Goal: Task Accomplishment & Management: Complete application form

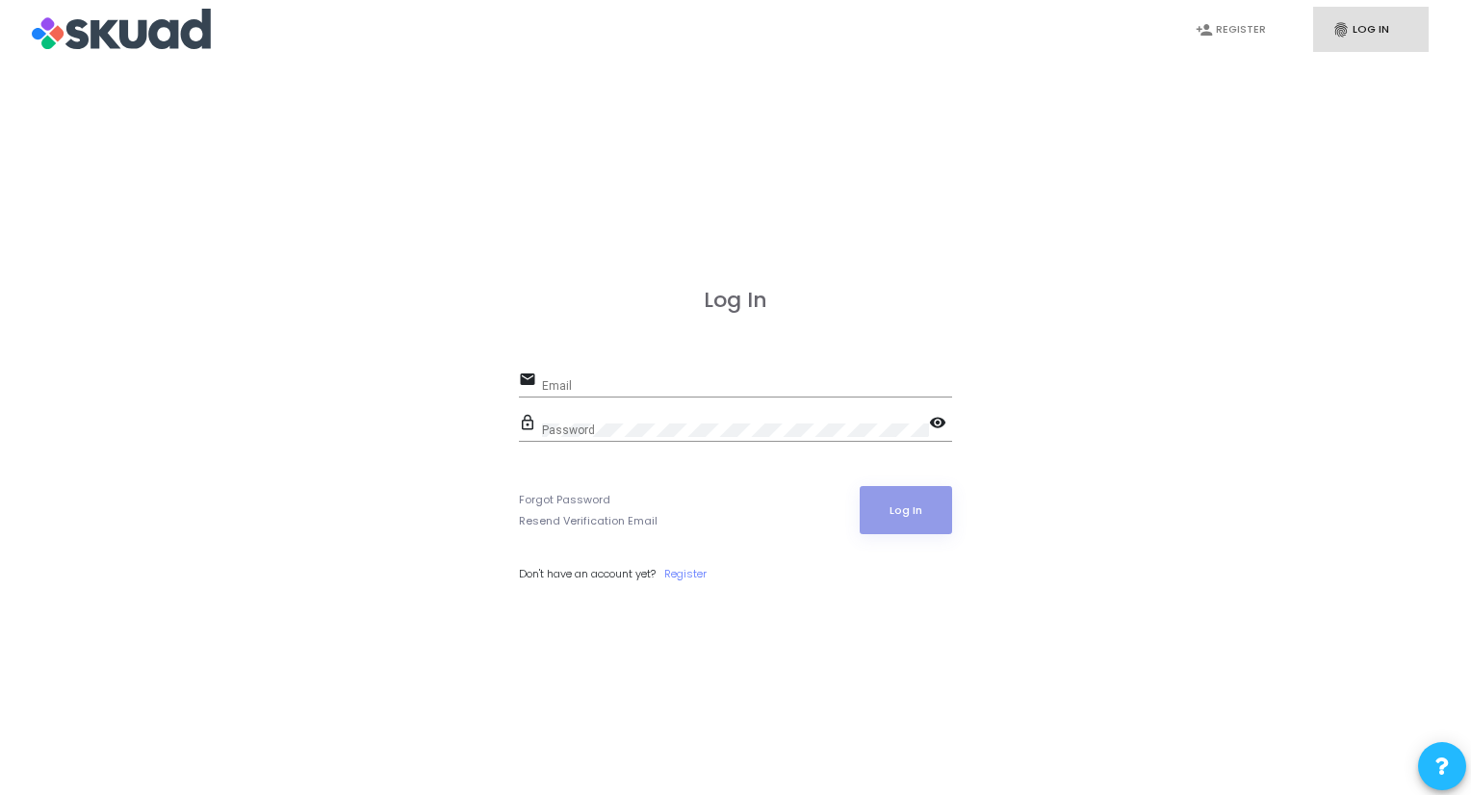
click at [643, 386] on input "Email" at bounding box center [747, 385] width 410 height 13
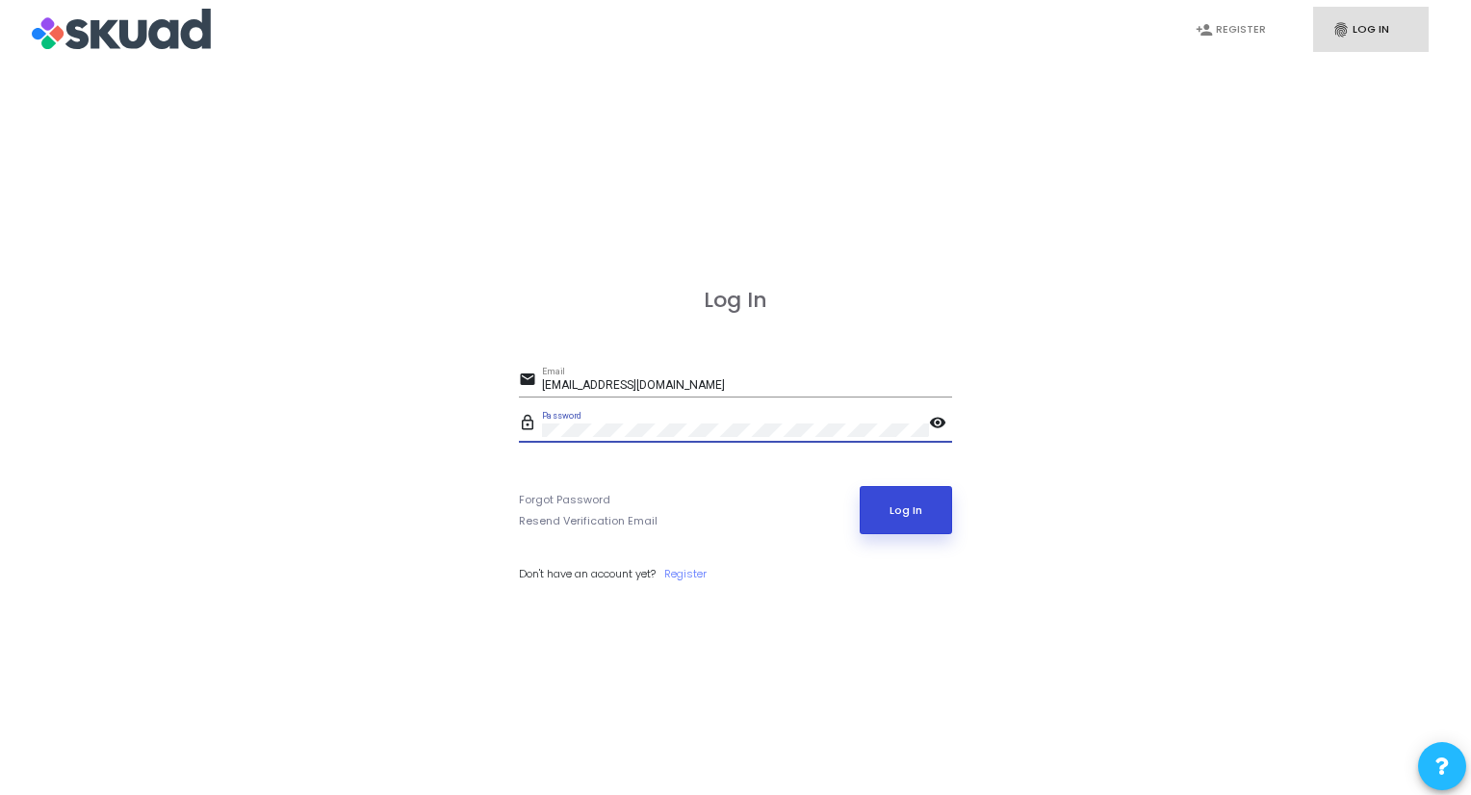
click at [905, 515] on button "Log In" at bounding box center [905, 510] width 93 height 48
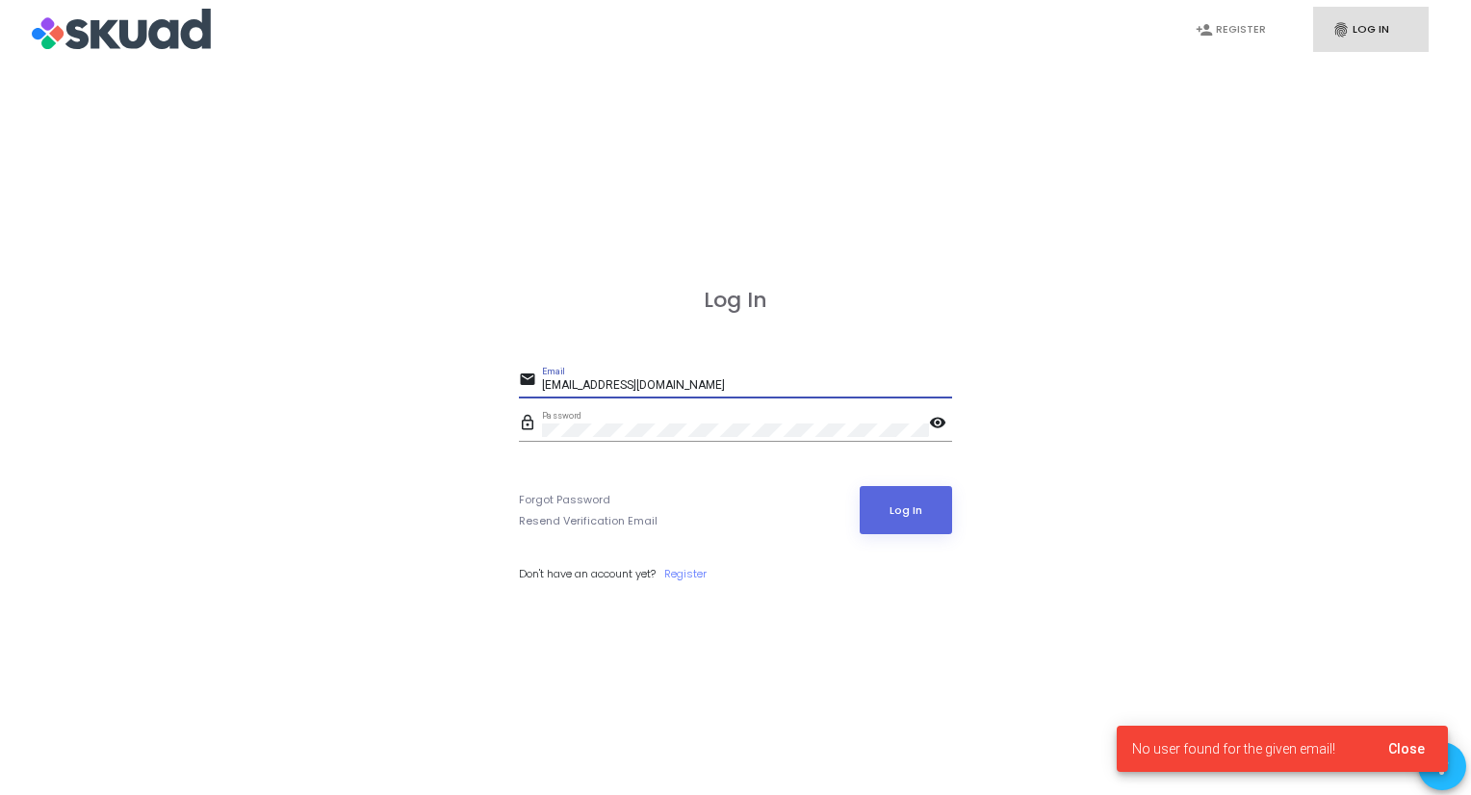
click at [692, 385] on input "[EMAIL_ADDRESS][DOMAIN_NAME]" at bounding box center [747, 385] width 410 height 13
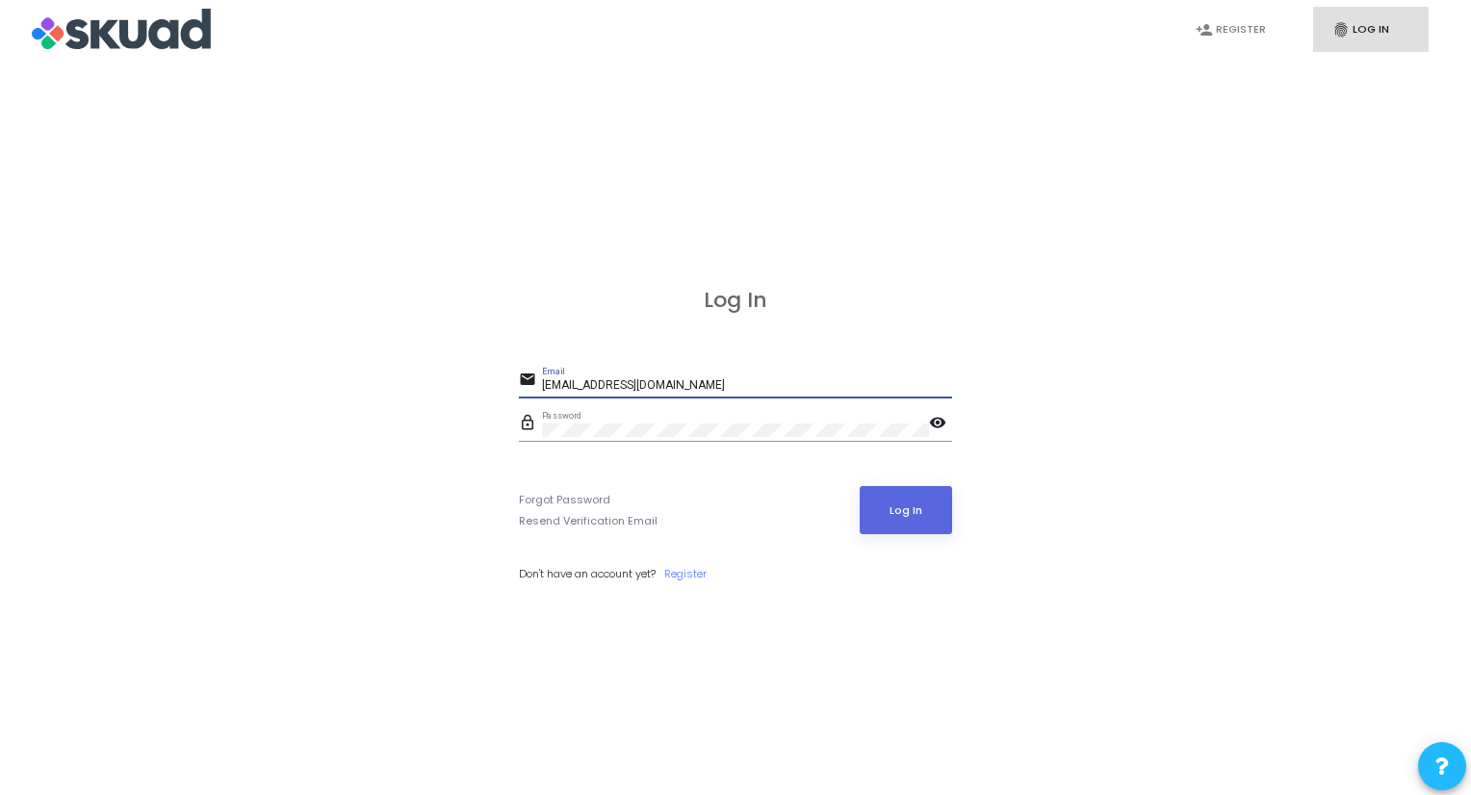
type input "[EMAIL_ADDRESS][DOMAIN_NAME]"
click at [522, 429] on div "lock_outline Password visibility" at bounding box center [735, 425] width 433 height 31
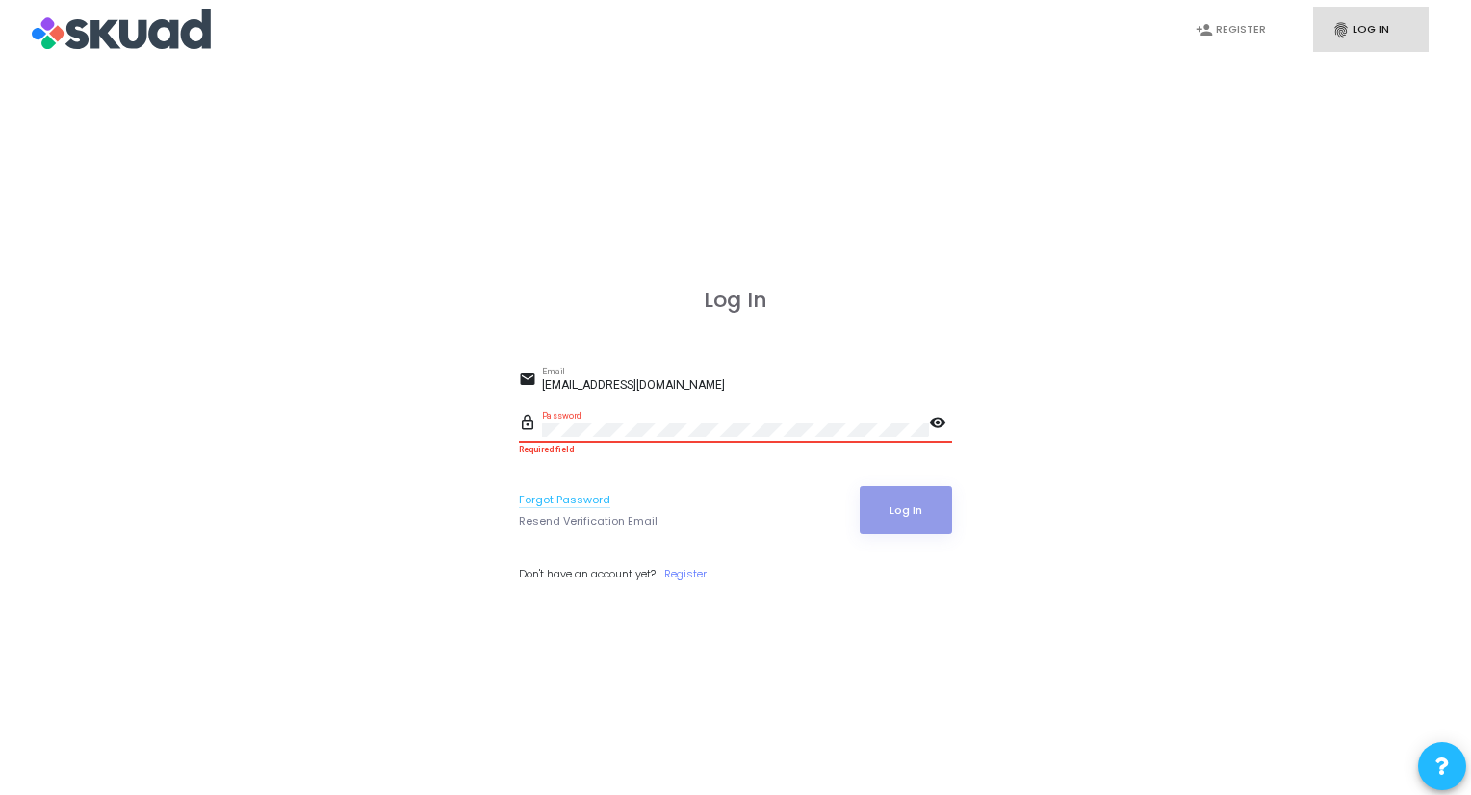
click at [577, 496] on link "Forgot Password" at bounding box center [564, 500] width 91 height 16
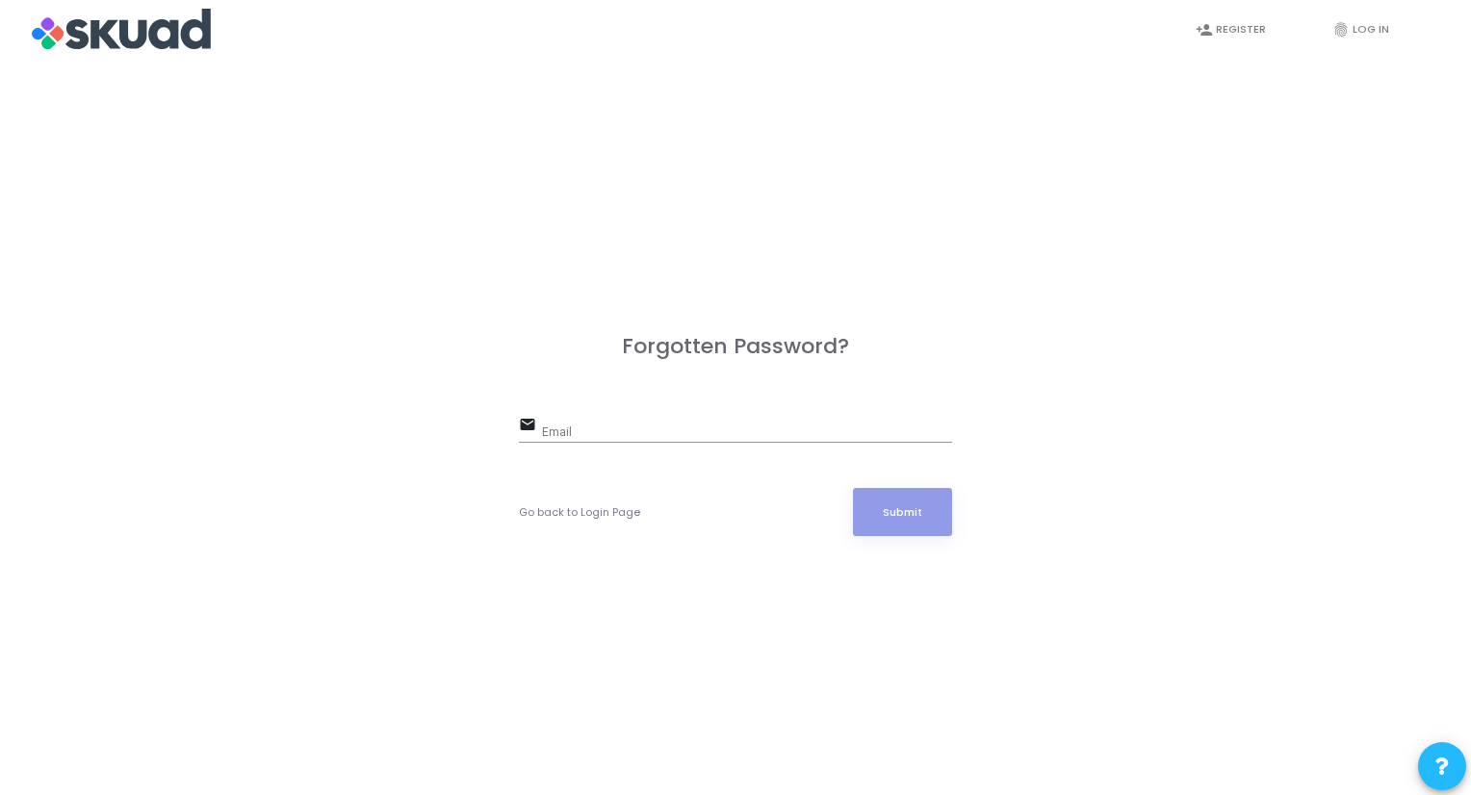
click at [577, 417] on div "Email" at bounding box center [747, 428] width 410 height 30
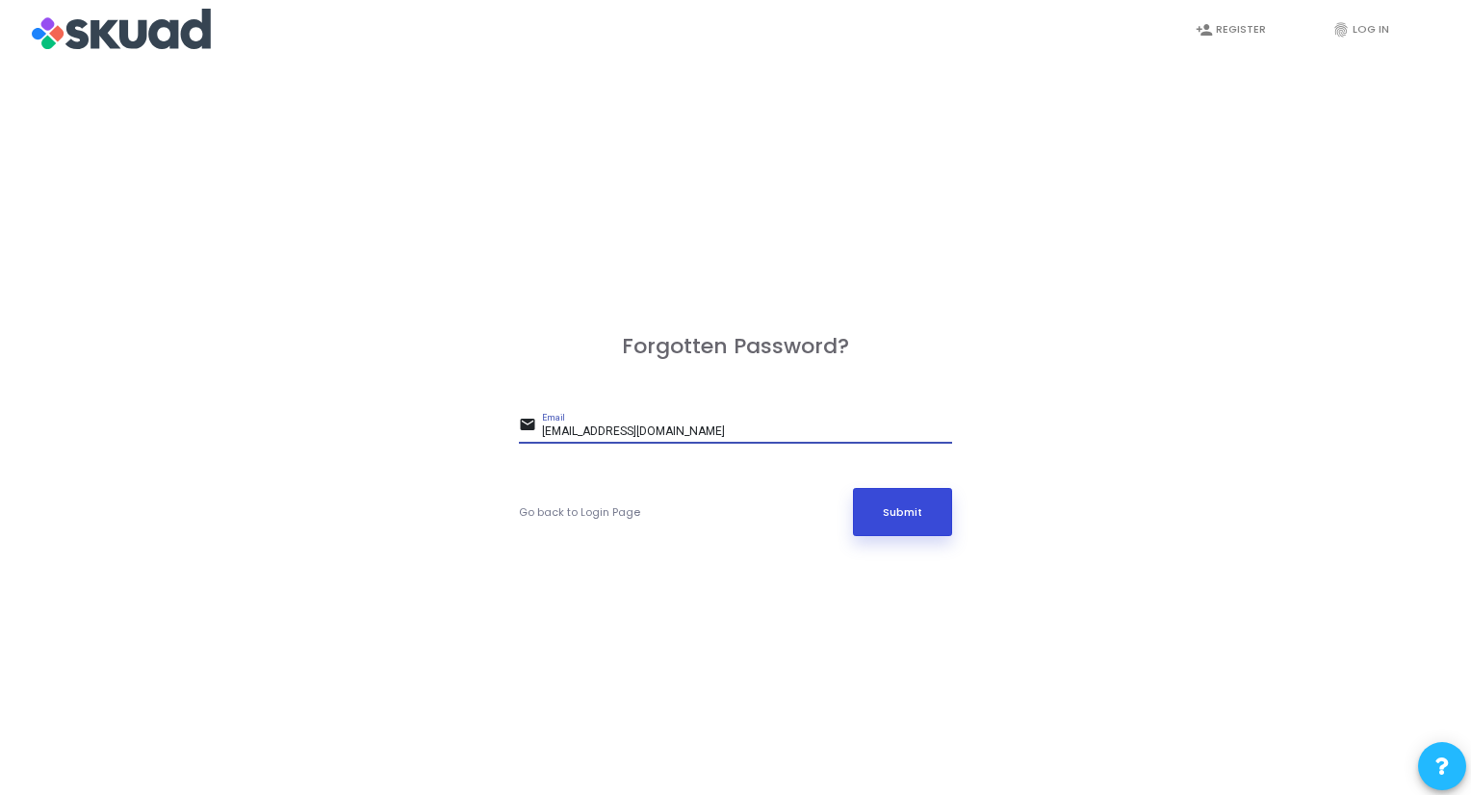
type input "[EMAIL_ADDRESS][DOMAIN_NAME]"
click at [928, 514] on button "Submit" at bounding box center [903, 512] width 100 height 48
click at [588, 514] on link "Go back to Login Page" at bounding box center [579, 512] width 121 height 16
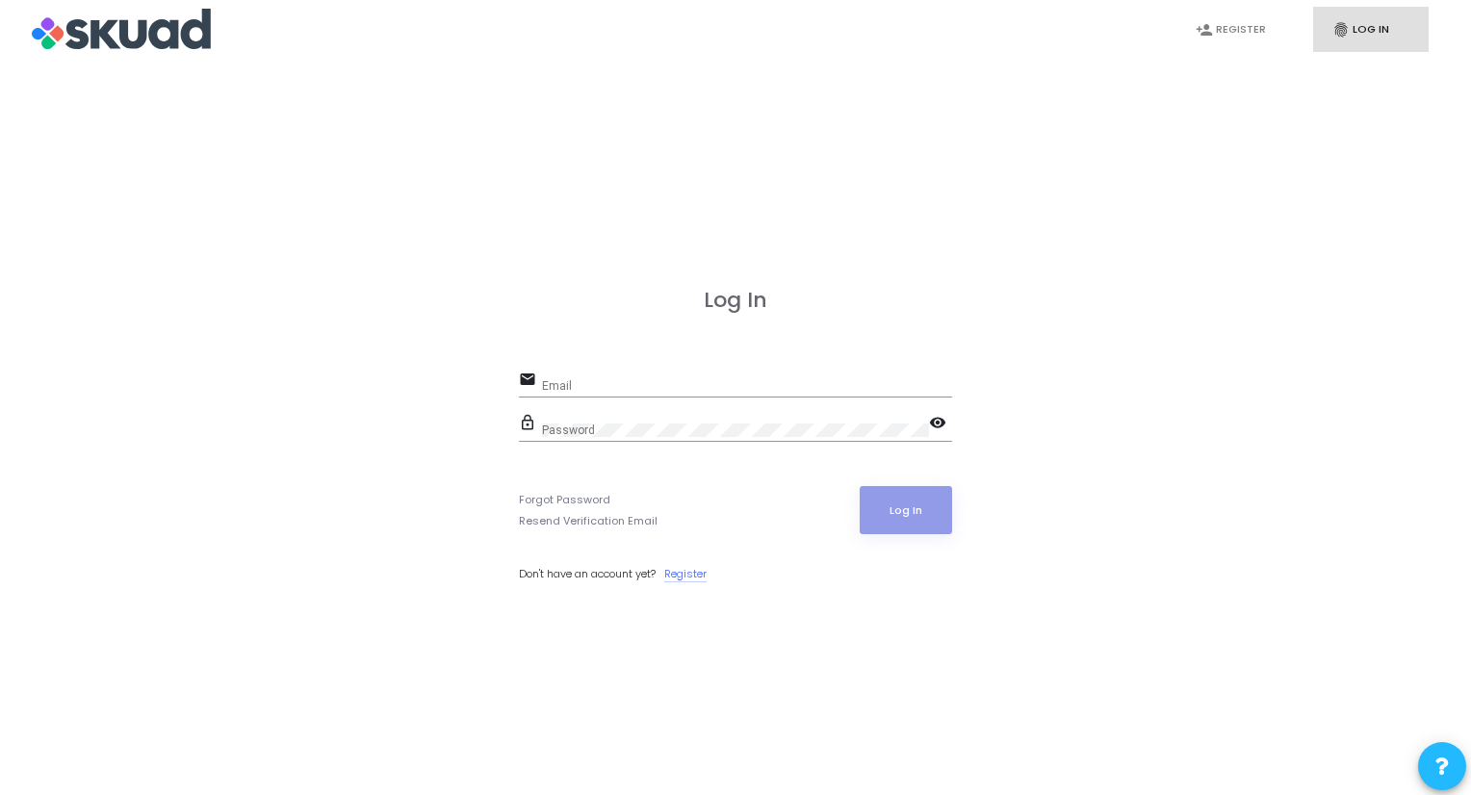
click at [688, 575] on link "Register" at bounding box center [685, 574] width 42 height 16
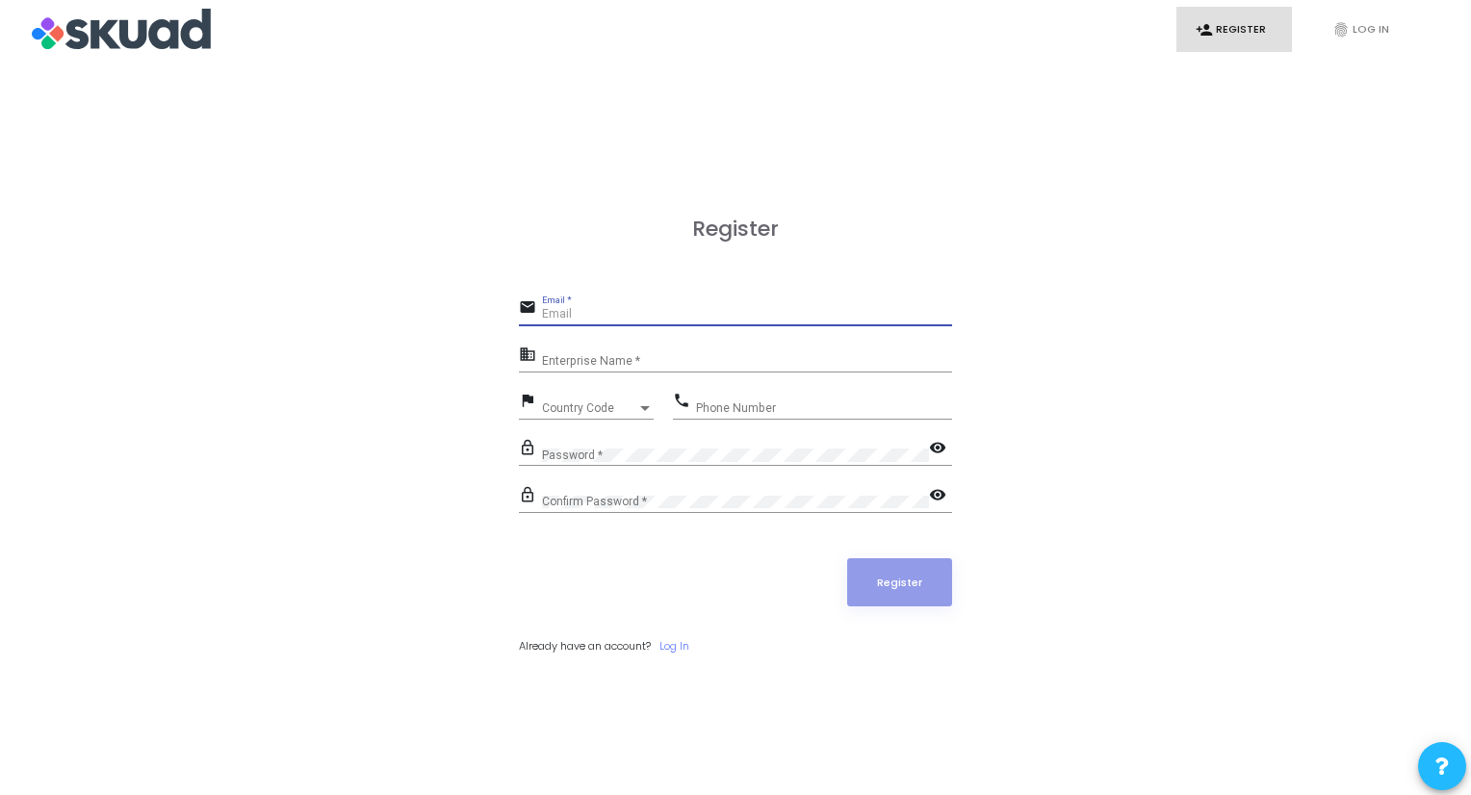
click at [647, 319] on input "Email *" at bounding box center [747, 314] width 410 height 13
type input "S"
type input "[EMAIL_ADDRESS][DOMAIN_NAME]"
click at [652, 370] on div "Enterprise Name *" at bounding box center [747, 358] width 410 height 30
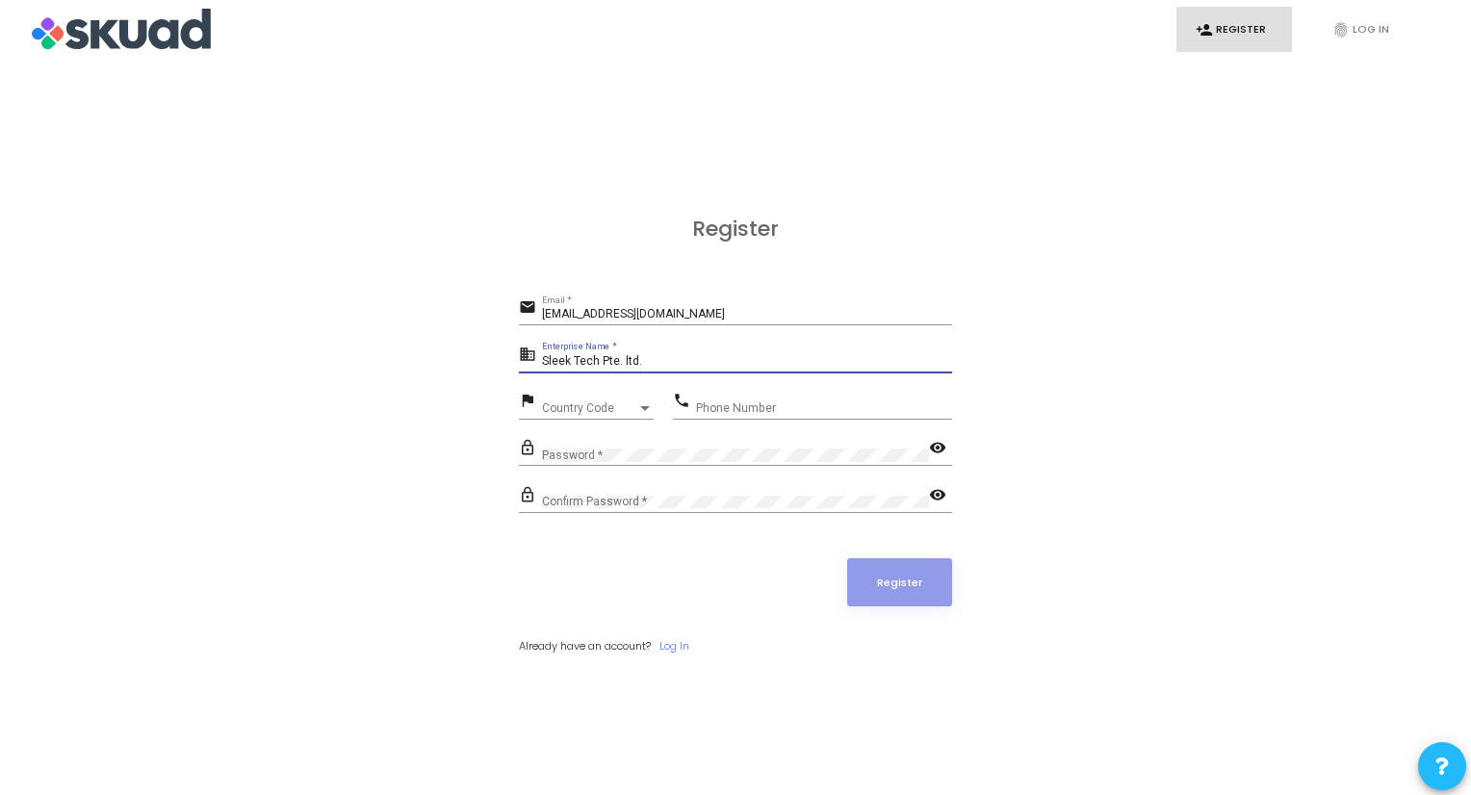
type input "Sleek Tech Pte. ltd."
click at [636, 415] on div at bounding box center [644, 408] width 17 height 15
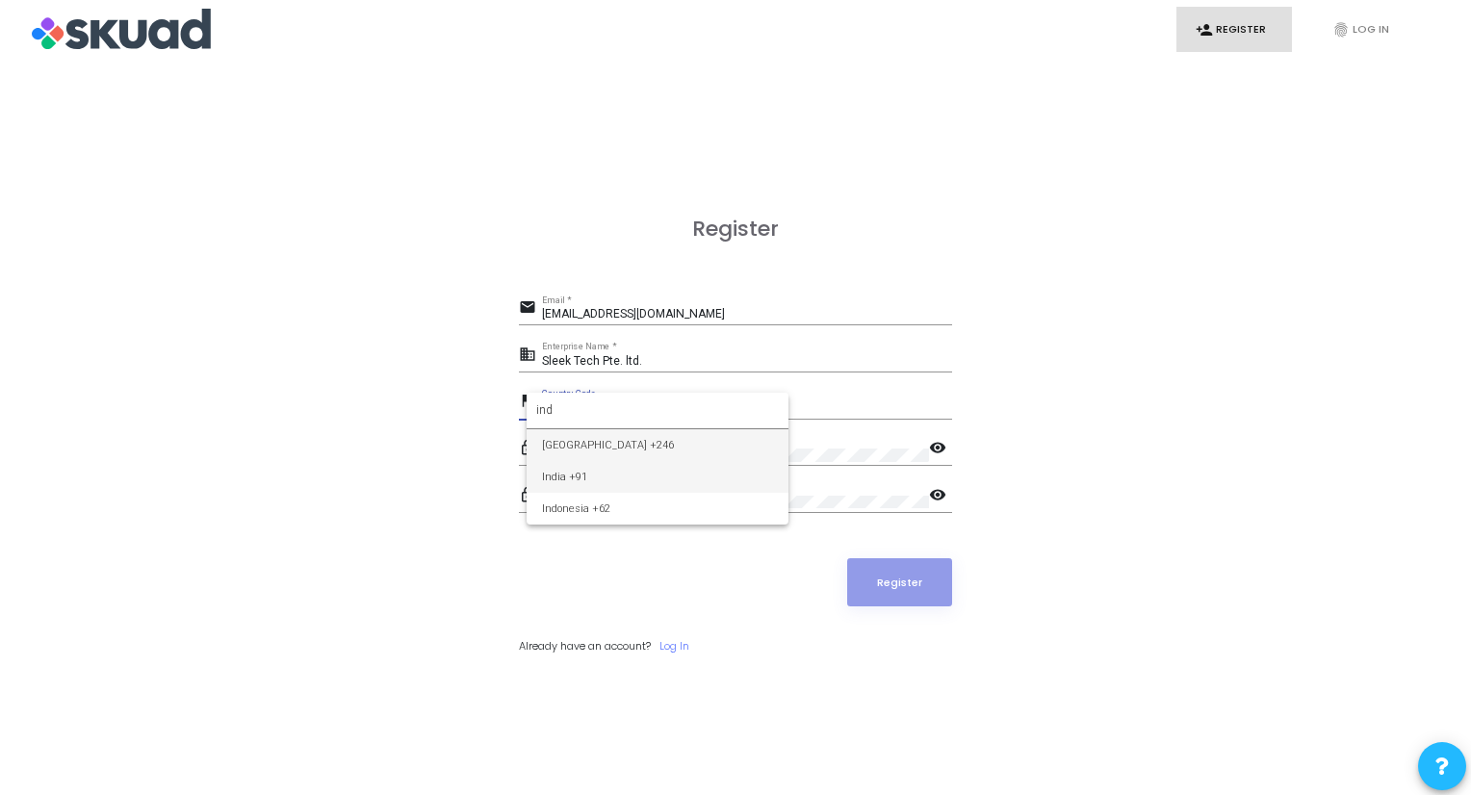
type input "ind"
click at [654, 478] on span "India +91" at bounding box center [657, 477] width 231 height 32
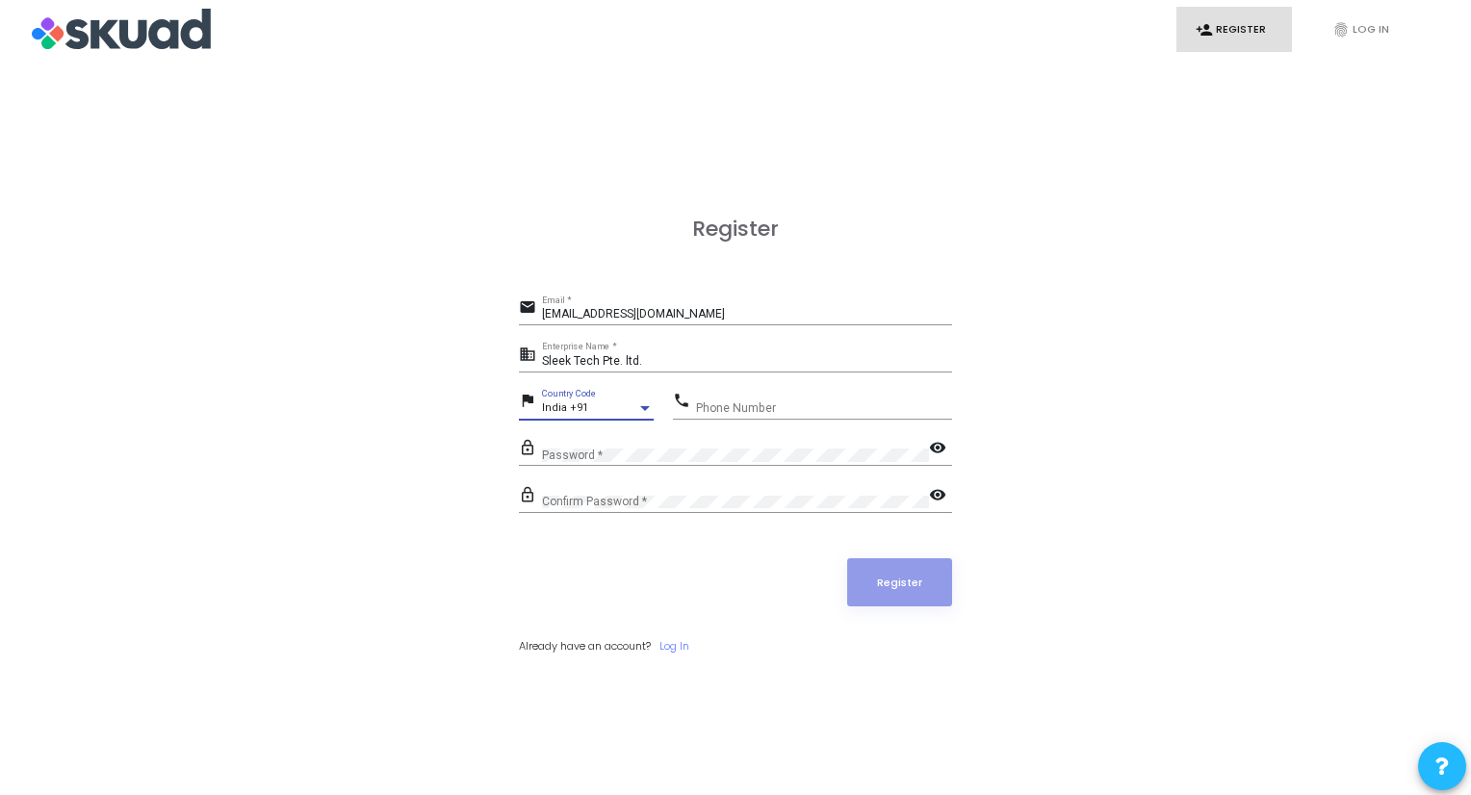
click at [749, 406] on input "Phone Number" at bounding box center [824, 407] width 256 height 13
type input "9328350833"
click at [885, 590] on button "Register" at bounding box center [900, 582] width 106 height 48
click at [836, 309] on input "[EMAIL_ADDRESS][DOMAIN_NAME]" at bounding box center [747, 314] width 410 height 13
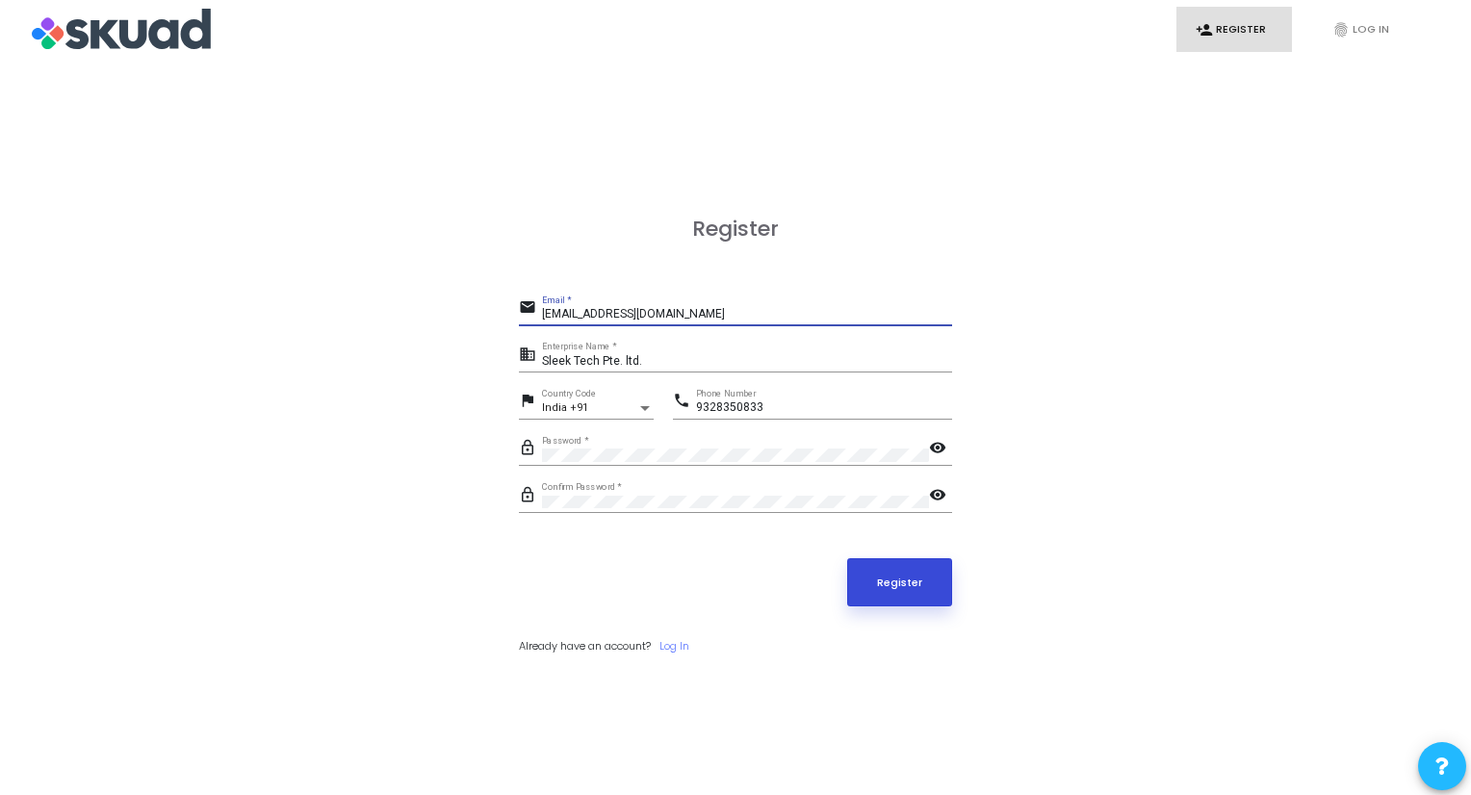
type input "[EMAIL_ADDRESS][DOMAIN_NAME]"
click at [886, 582] on button "Register" at bounding box center [900, 582] width 106 height 48
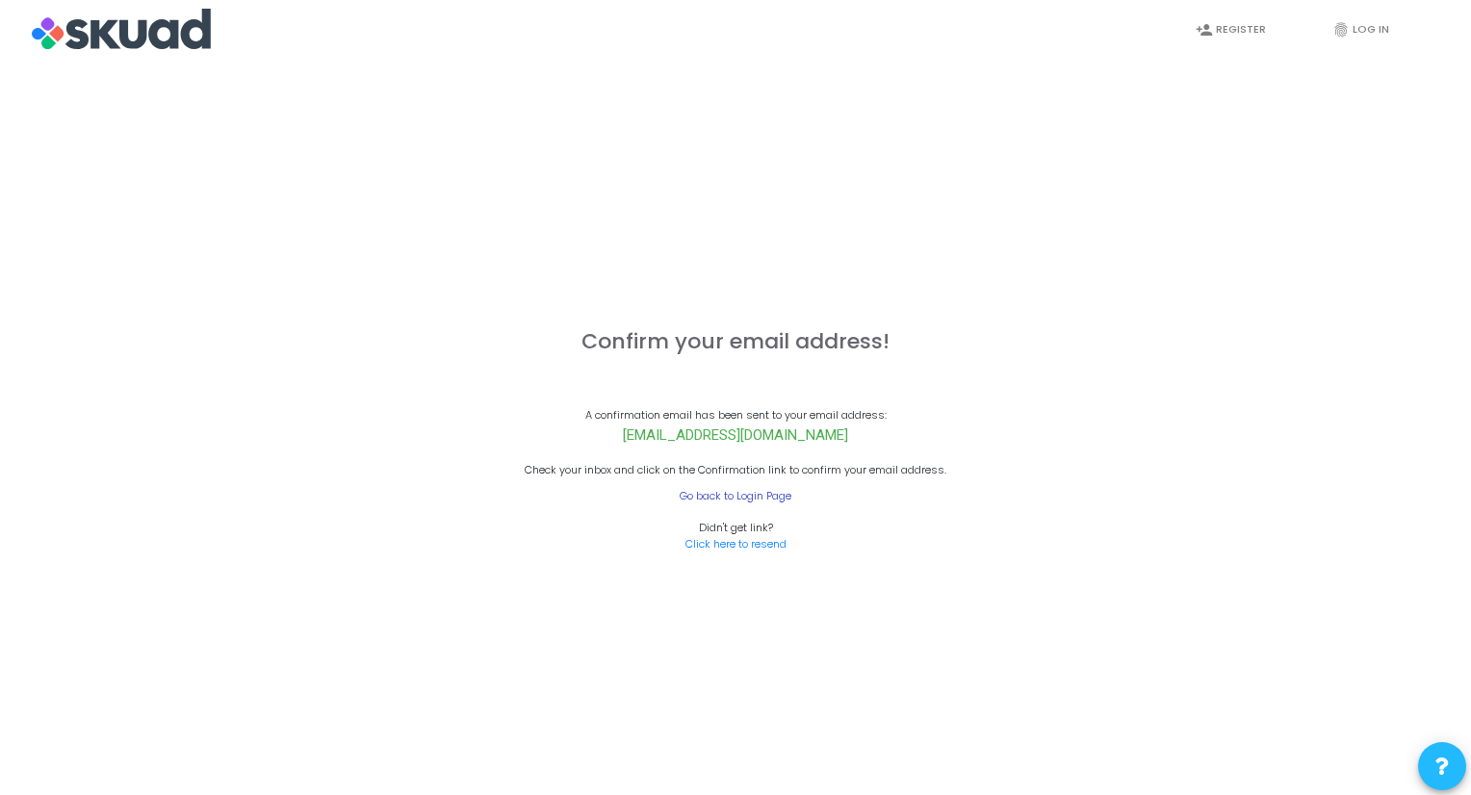
click at [714, 499] on link "Go back to Login Page" at bounding box center [735, 496] width 112 height 16
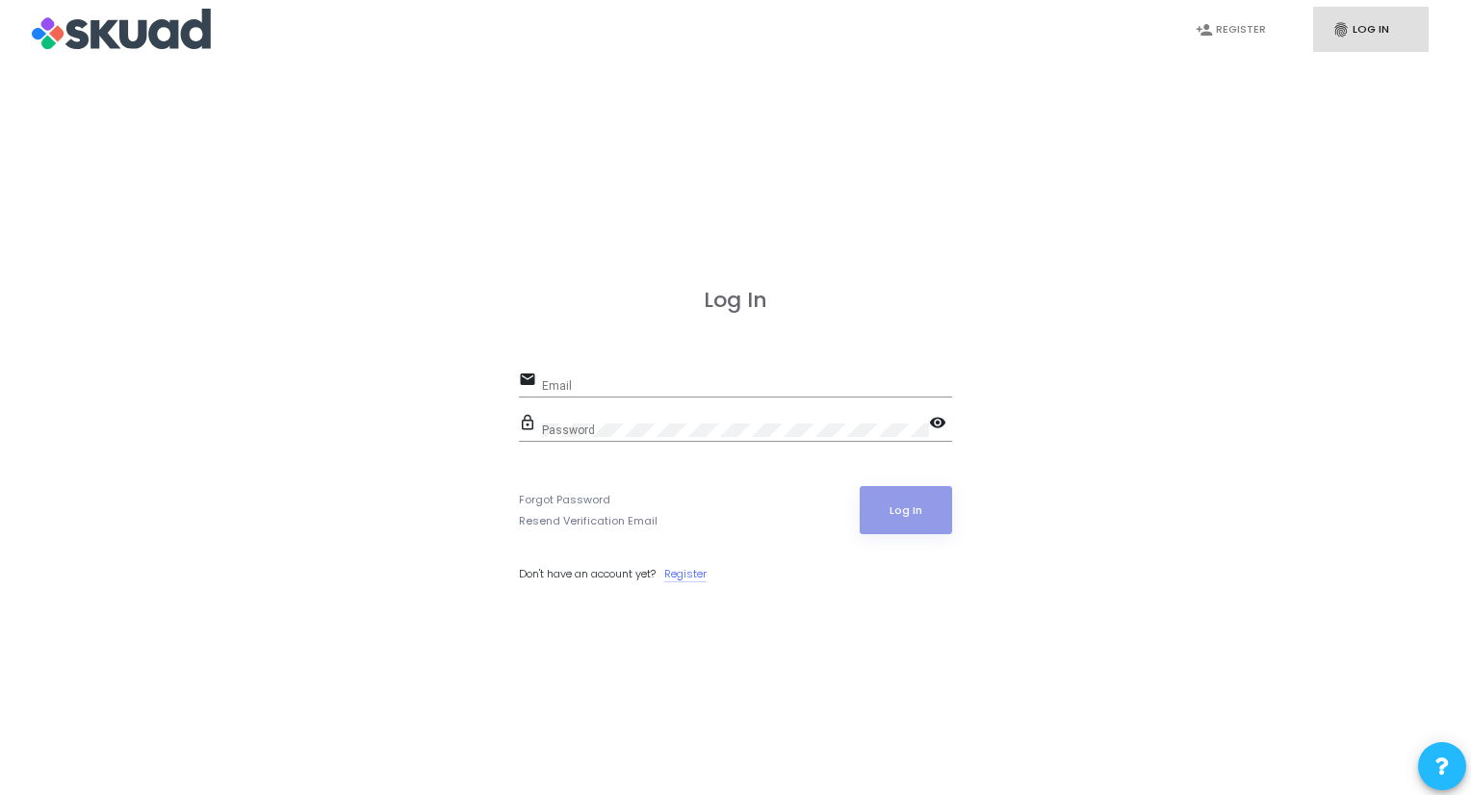
click at [697, 573] on link "Register" at bounding box center [685, 574] width 42 height 16
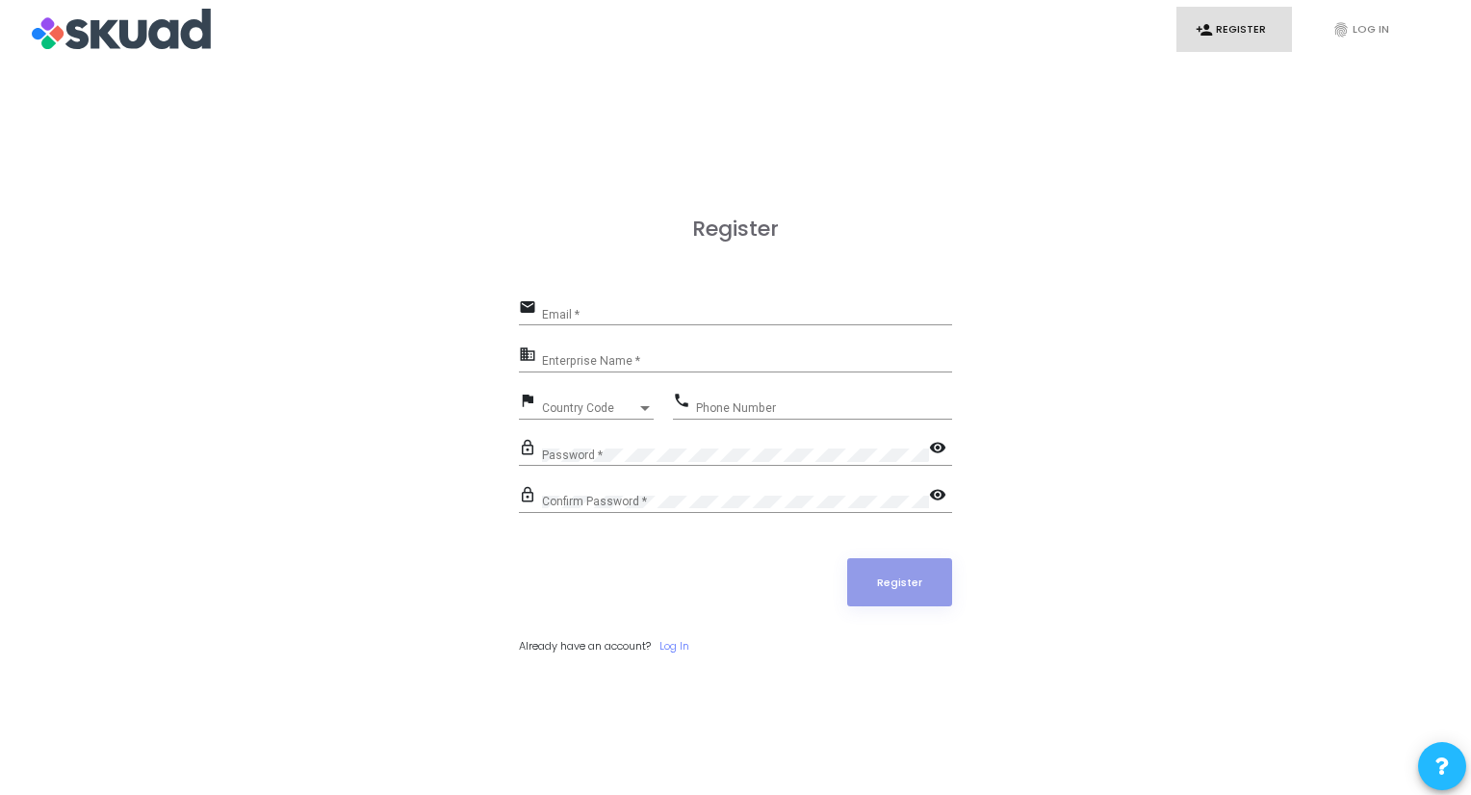
click at [566, 305] on div "Email *" at bounding box center [747, 310] width 410 height 30
type input "[PERSON_NAME][EMAIL_ADDRESS][PERSON_NAME][DOMAIN_NAME]"
click at [594, 356] on input "Enterprise Name *" at bounding box center [747, 361] width 410 height 13
type input "Sleek Tech Pte. Ltd."
click at [568, 405] on span "Country Code" at bounding box center [589, 408] width 94 height 12
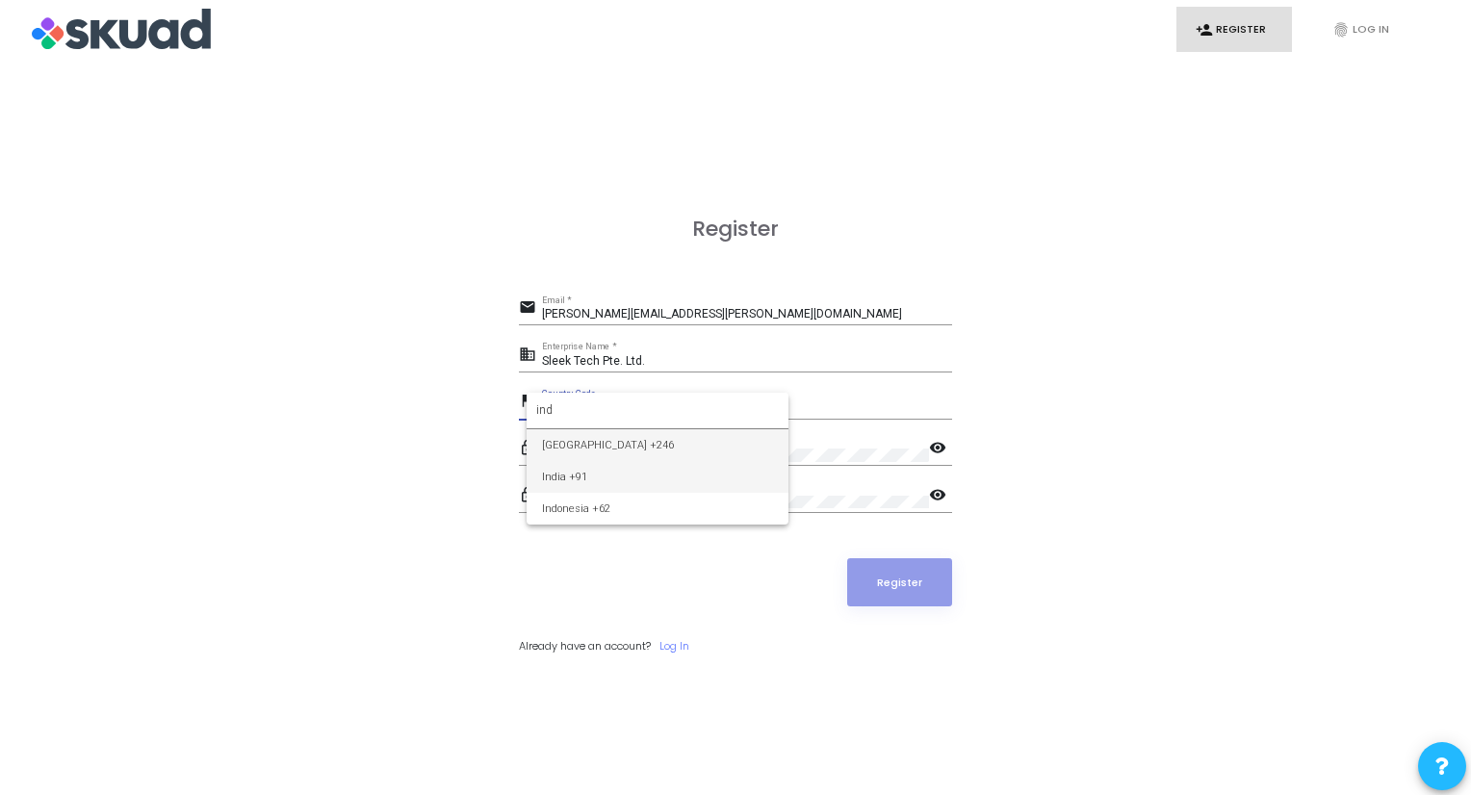
type input "ind"
click at [585, 478] on span "India +91" at bounding box center [657, 477] width 231 height 32
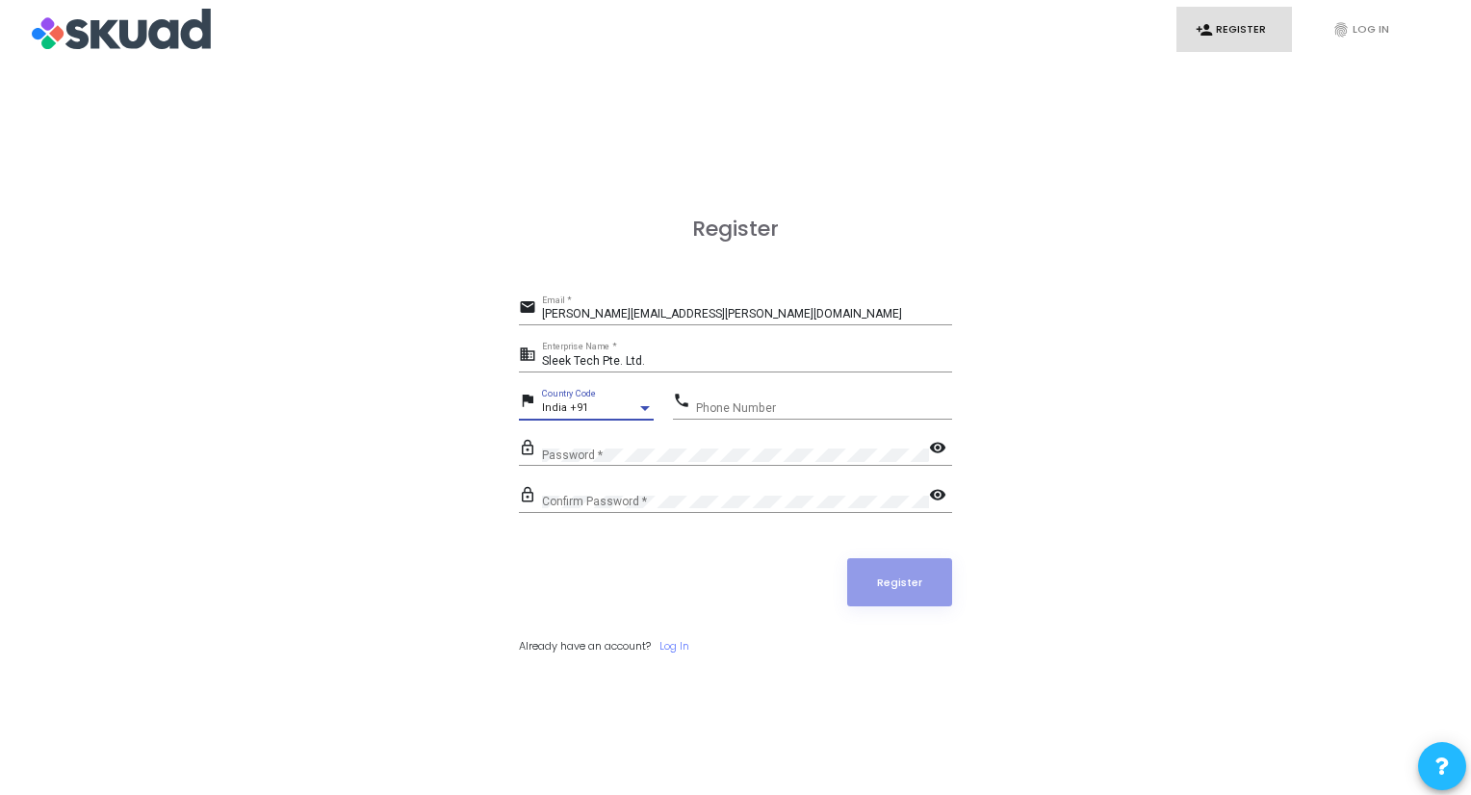
click at [721, 409] on input "Phone Number" at bounding box center [824, 407] width 256 height 13
type input "9"
type input "9328350833"
click at [699, 446] on div "Password *" at bounding box center [735, 451] width 387 height 30
click at [624, 436] on div "Password *" at bounding box center [735, 451] width 387 height 30
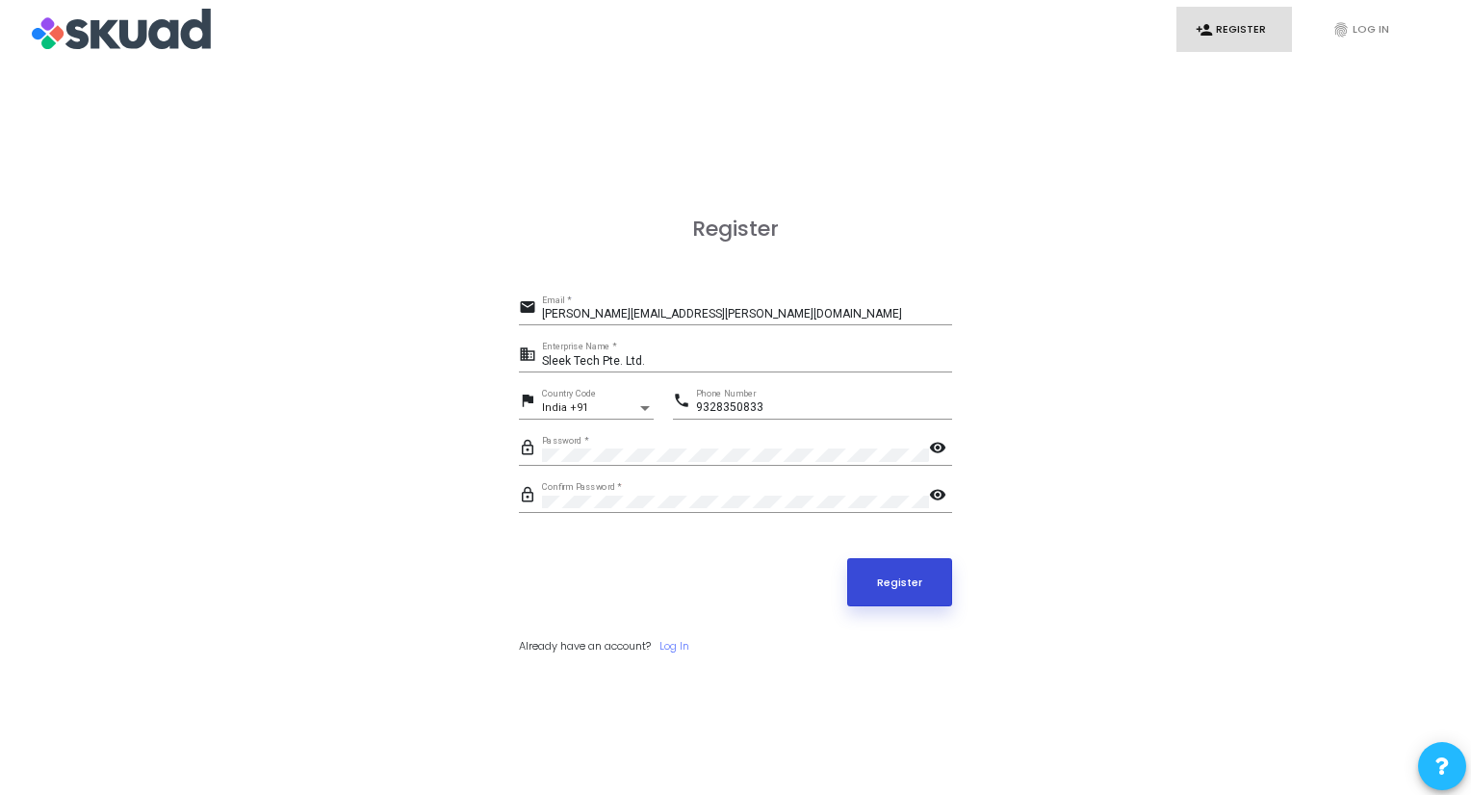
click at [910, 567] on button "Register" at bounding box center [900, 582] width 106 height 48
click at [924, 558] on button "Register" at bounding box center [900, 582] width 106 height 48
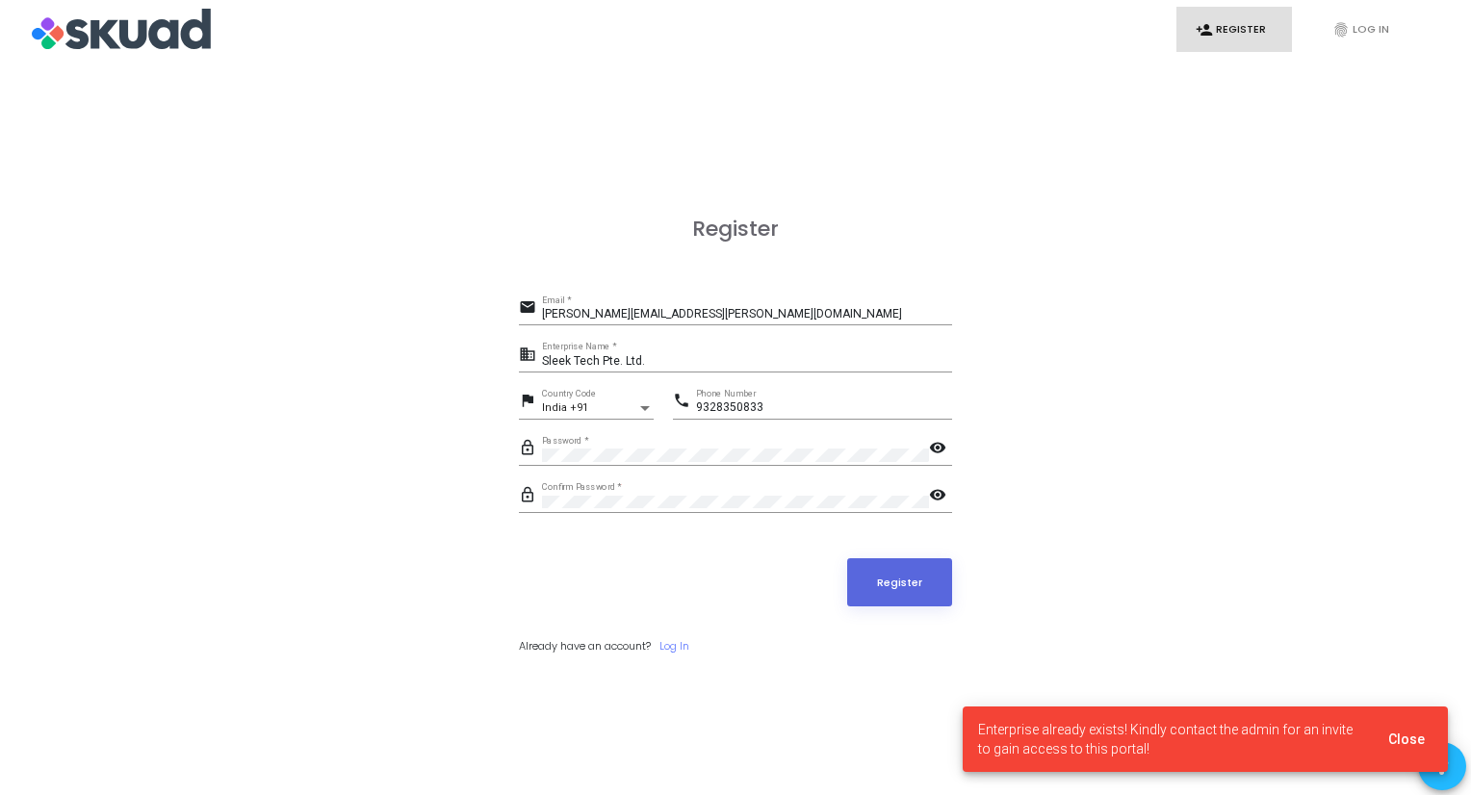
drag, startPoint x: 1137, startPoint y: 740, endPoint x: 1224, endPoint y: 740, distance: 87.6
click at [1140, 740] on span "Enterprise already exists! Kindly contact the admin for an invite to gain acces…" at bounding box center [1171, 739] width 387 height 38
click at [1410, 740] on span "Close" at bounding box center [1406, 738] width 37 height 15
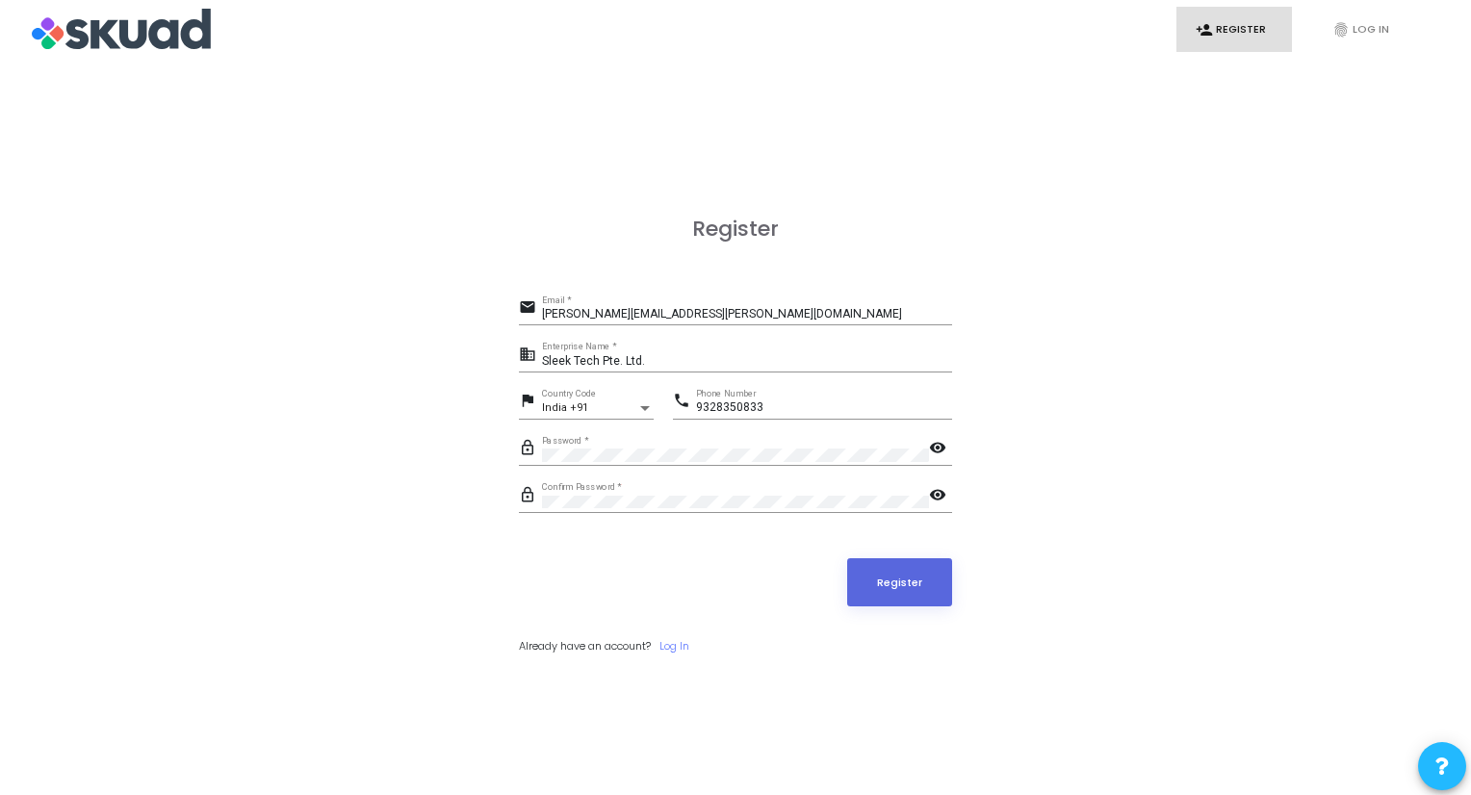
click at [1360, 671] on div "Register email [PERSON_NAME][EMAIL_ADDRESS][PERSON_NAME][DOMAIN_NAME] Email * b…" at bounding box center [735, 456] width 1428 height 795
click at [789, 362] on input "Sleek Tech Pte. Ltd." at bounding box center [747, 361] width 410 height 13
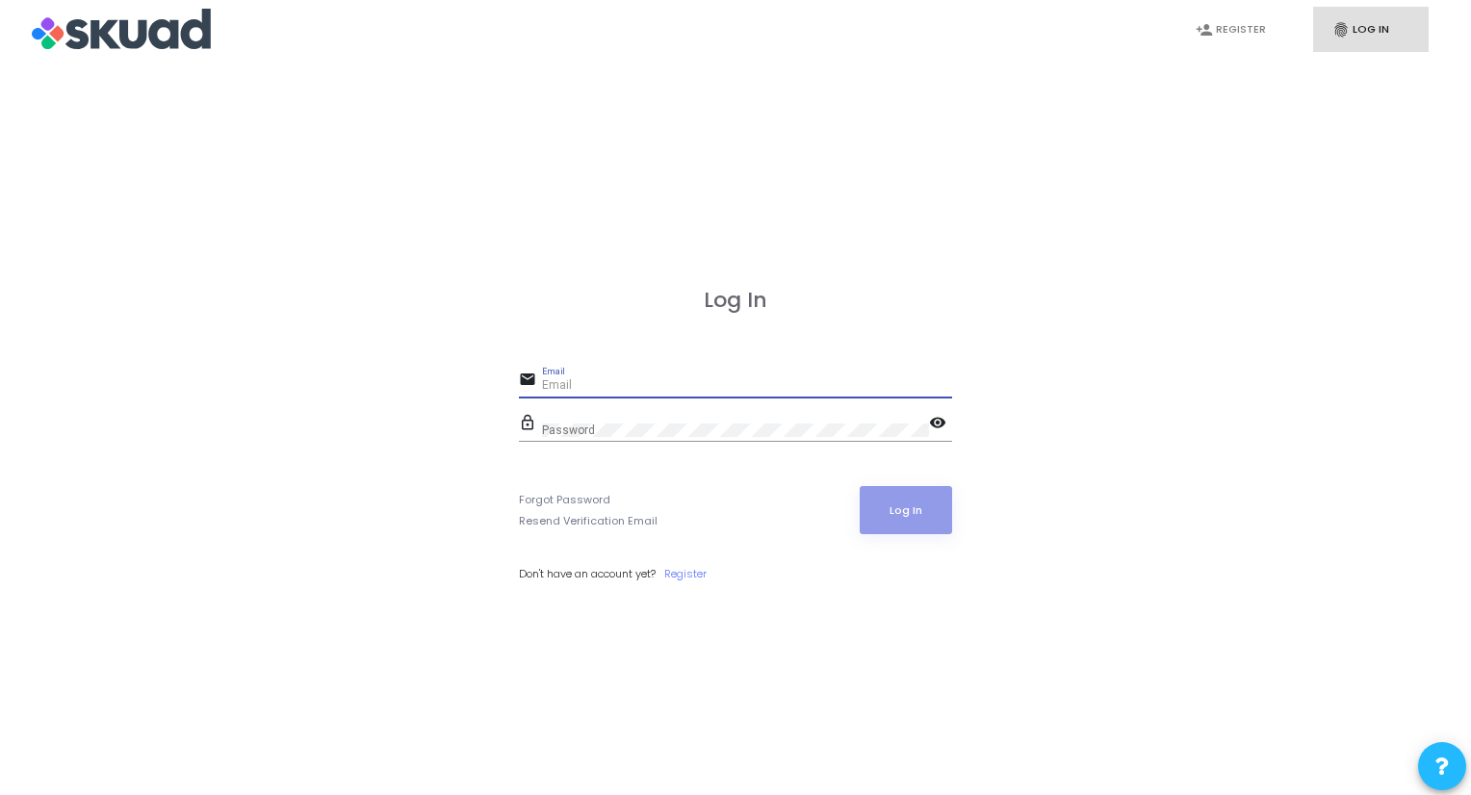
click at [610, 387] on input "Email" at bounding box center [747, 385] width 410 height 13
click at [586, 494] on link "Forgot Password" at bounding box center [564, 500] width 91 height 16
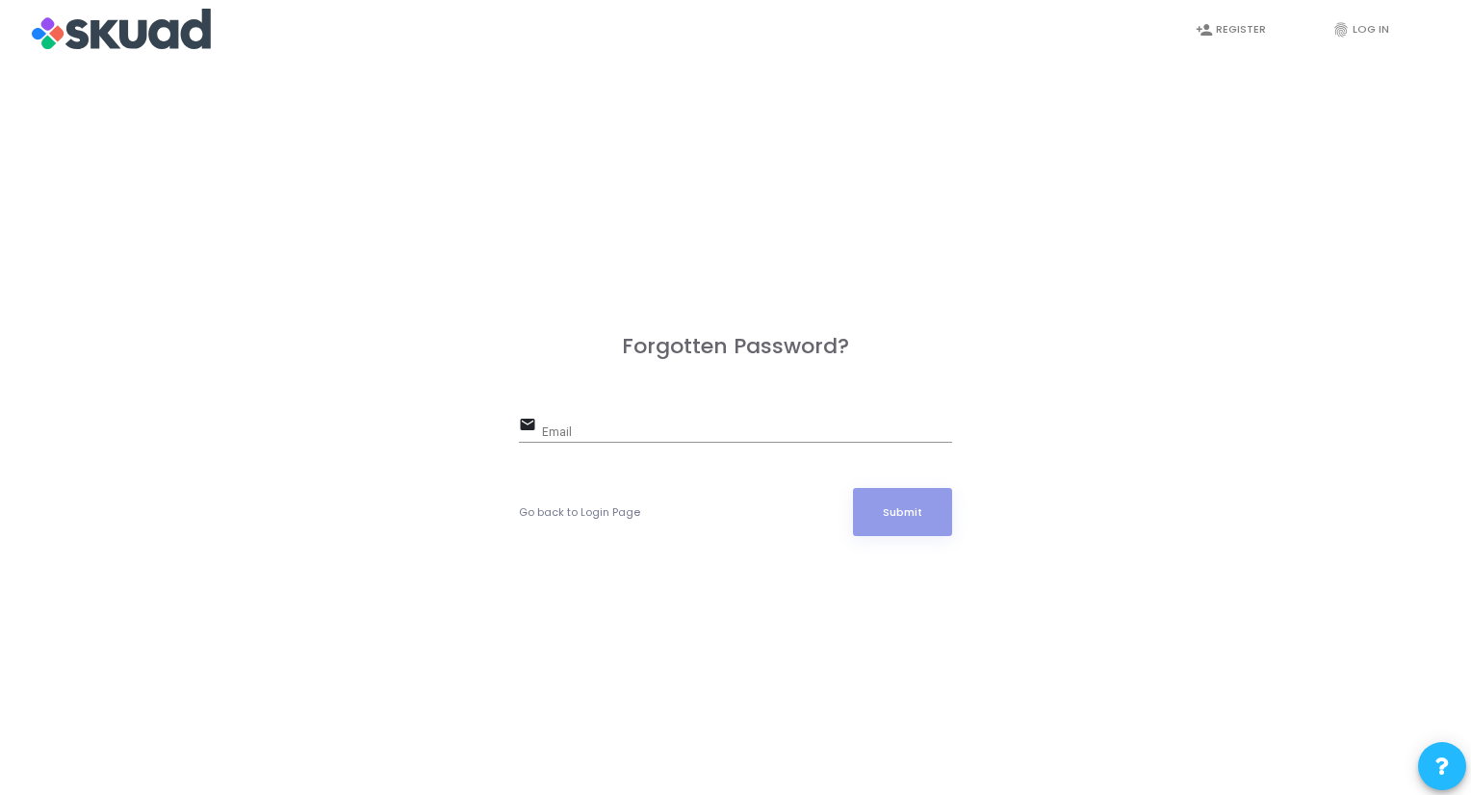
click at [604, 433] on input "Email" at bounding box center [747, 431] width 410 height 13
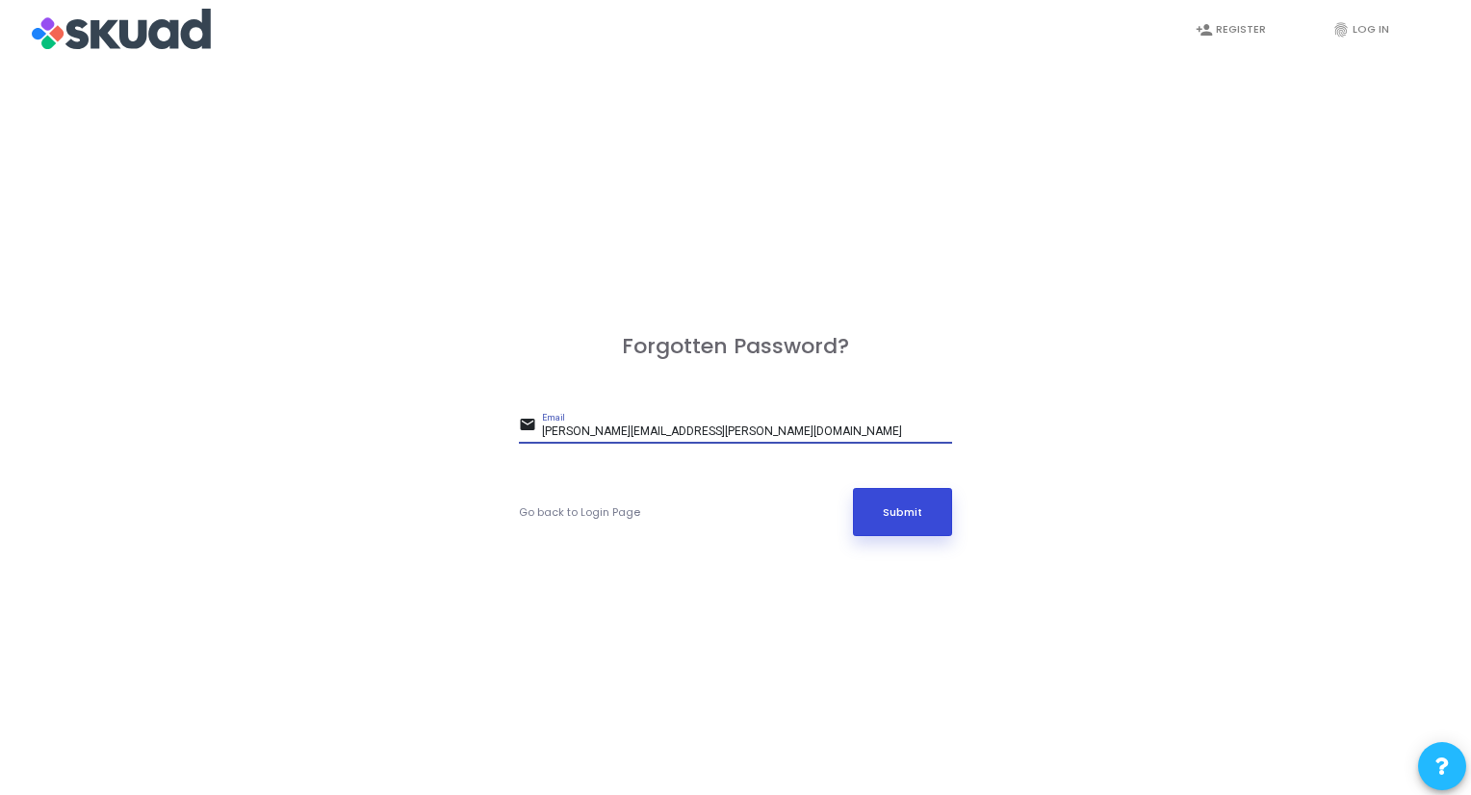
type input "[PERSON_NAME][EMAIL_ADDRESS][PERSON_NAME][DOMAIN_NAME]"
click at [907, 523] on button "Submit" at bounding box center [903, 512] width 100 height 48
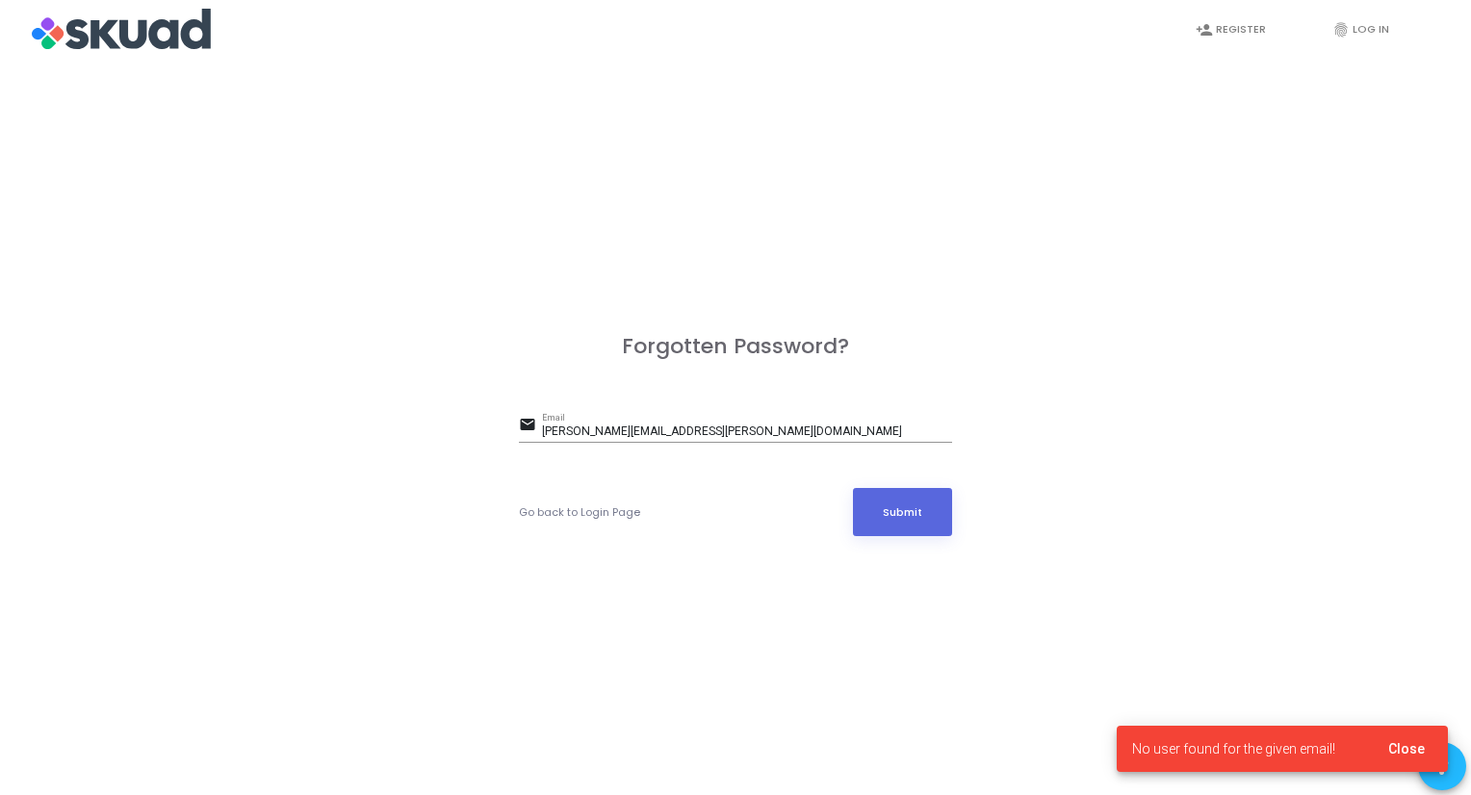
click at [1271, 759] on cj-snackbar "No user found for the given email! Close" at bounding box center [1281, 749] width 331 height 46
click at [1369, 23] on link "fingerprint Log In" at bounding box center [1370, 29] width 115 height 45
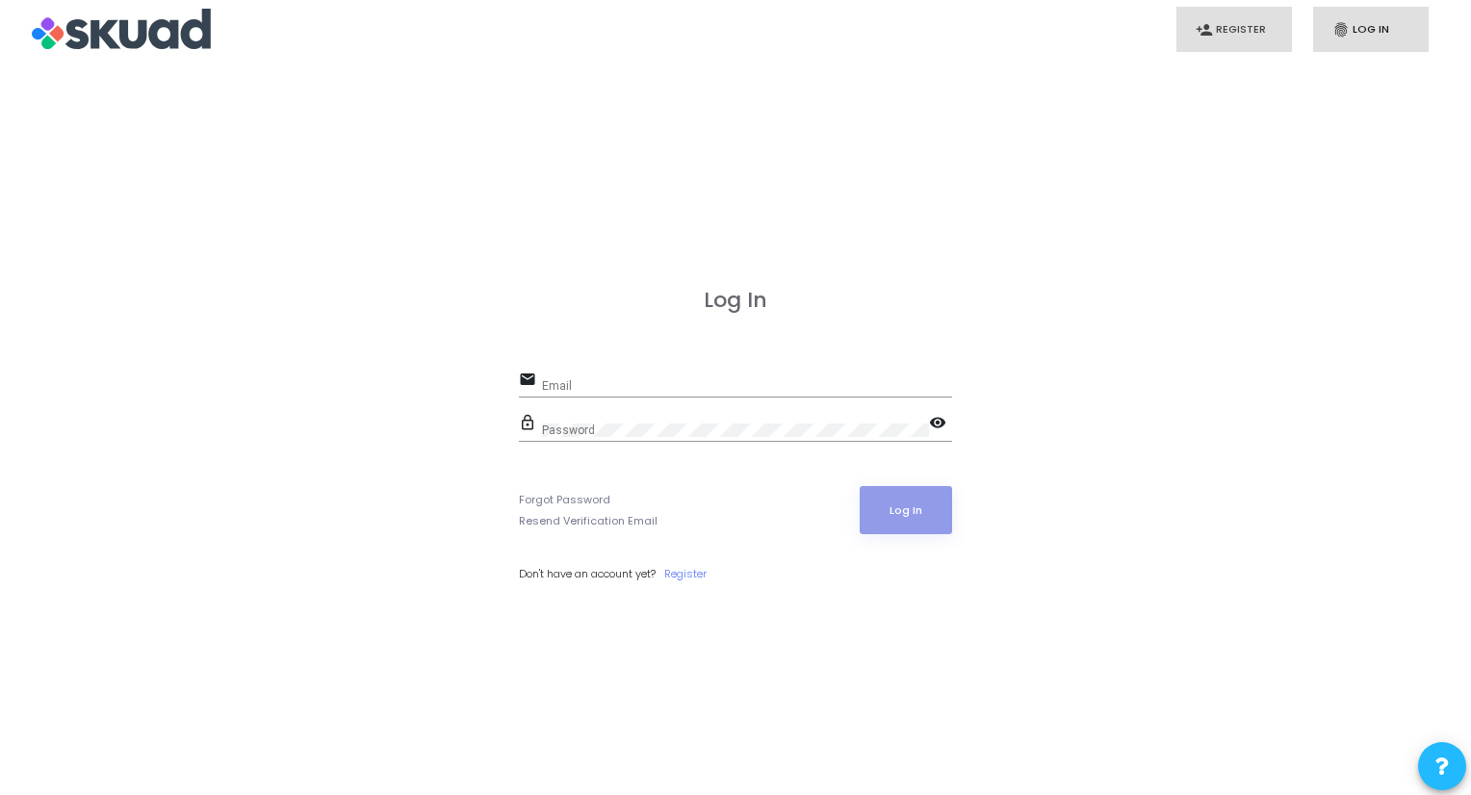
click at [1215, 25] on link "person_add Register" at bounding box center [1233, 29] width 115 height 45
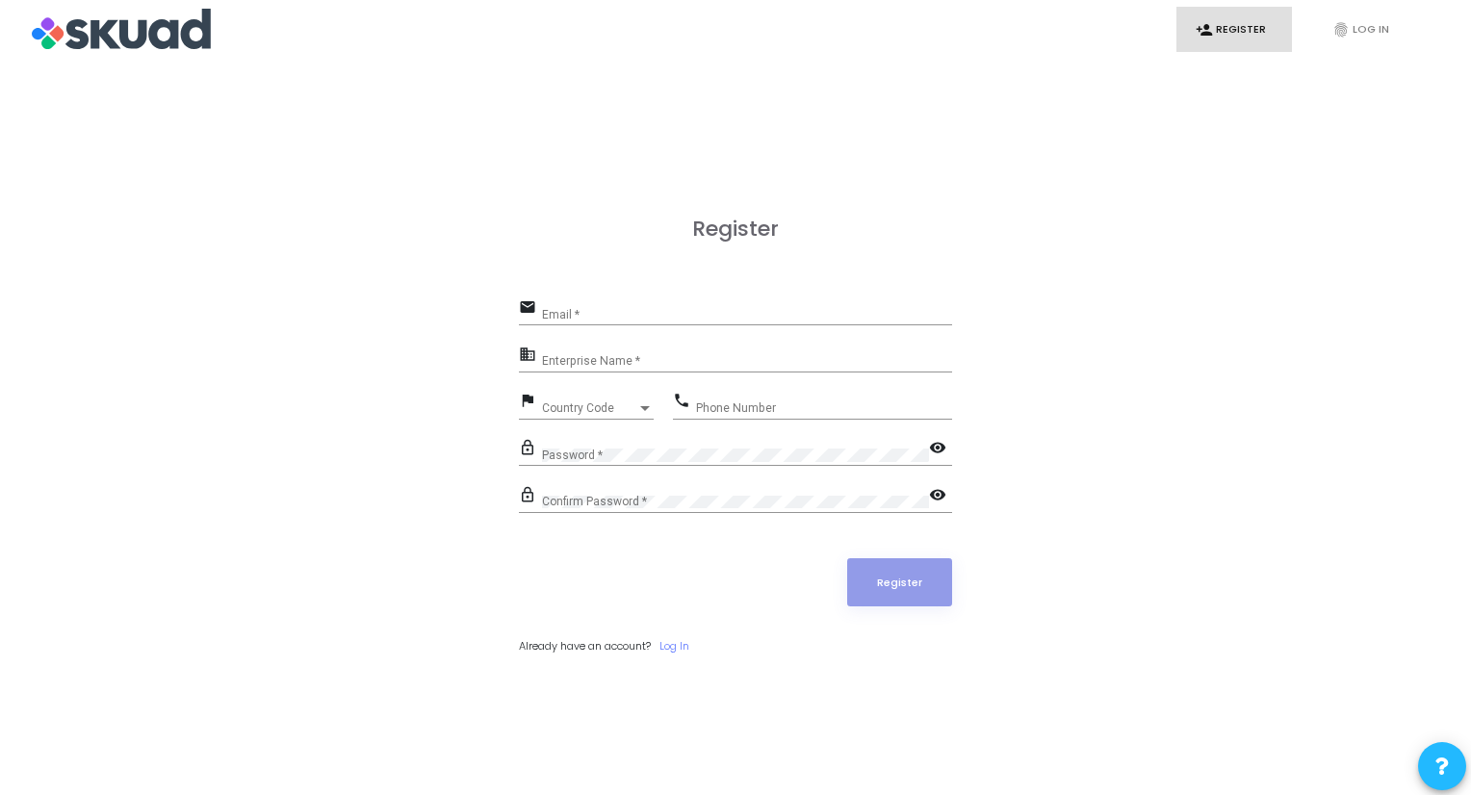
click at [689, 594] on div "Register" at bounding box center [735, 582] width 433 height 48
click at [624, 305] on div "Email *" at bounding box center [747, 310] width 410 height 30
click at [585, 363] on input "Enterprise Name *" at bounding box center [747, 361] width 410 height 13
click at [602, 313] on input "Email *" at bounding box center [747, 314] width 410 height 13
click at [291, 28] on ul "person_add Register fingerprint Log In" at bounding box center [825, 29] width 1228 height 45
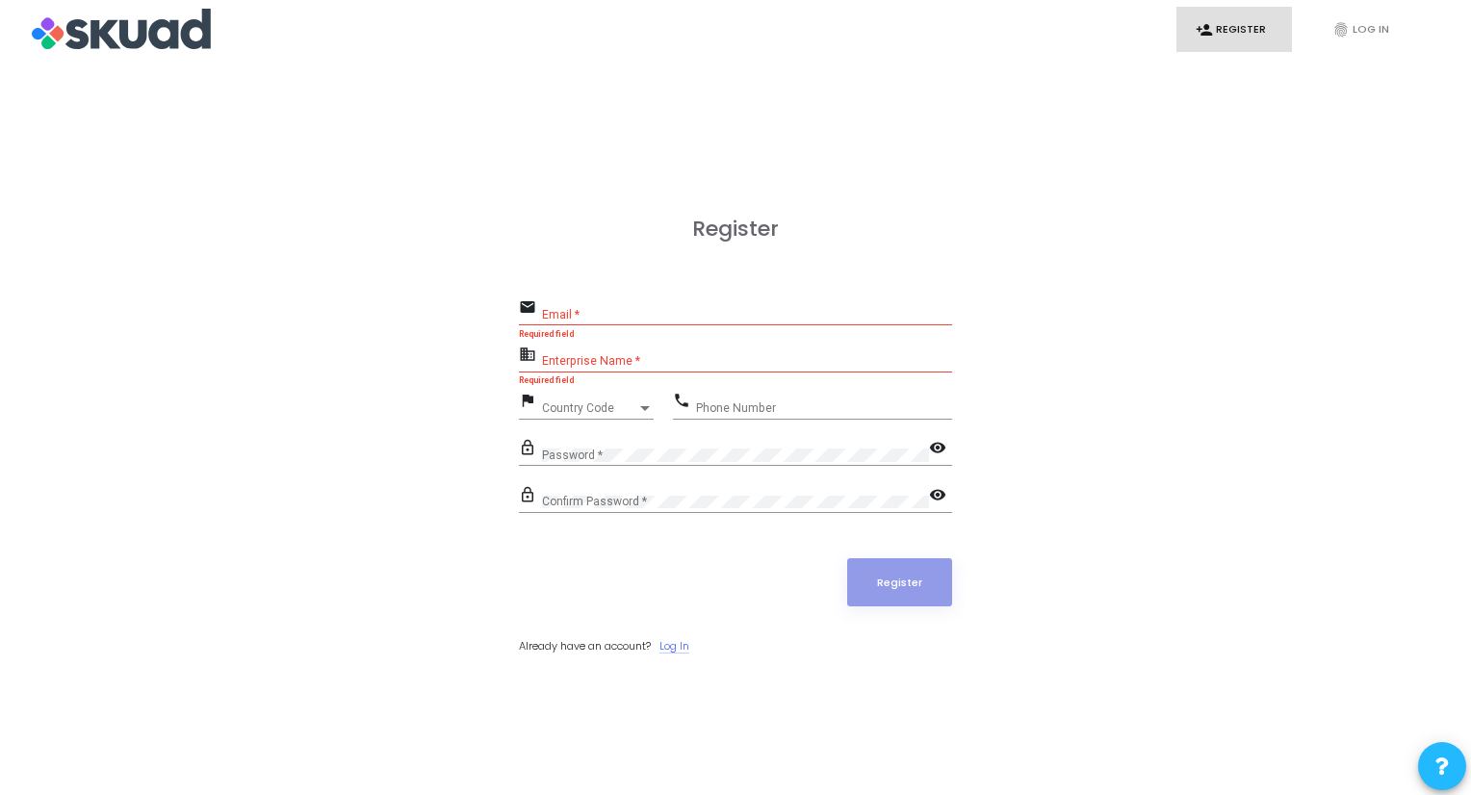
click at [689, 648] on link "Log In" at bounding box center [674, 646] width 30 height 16
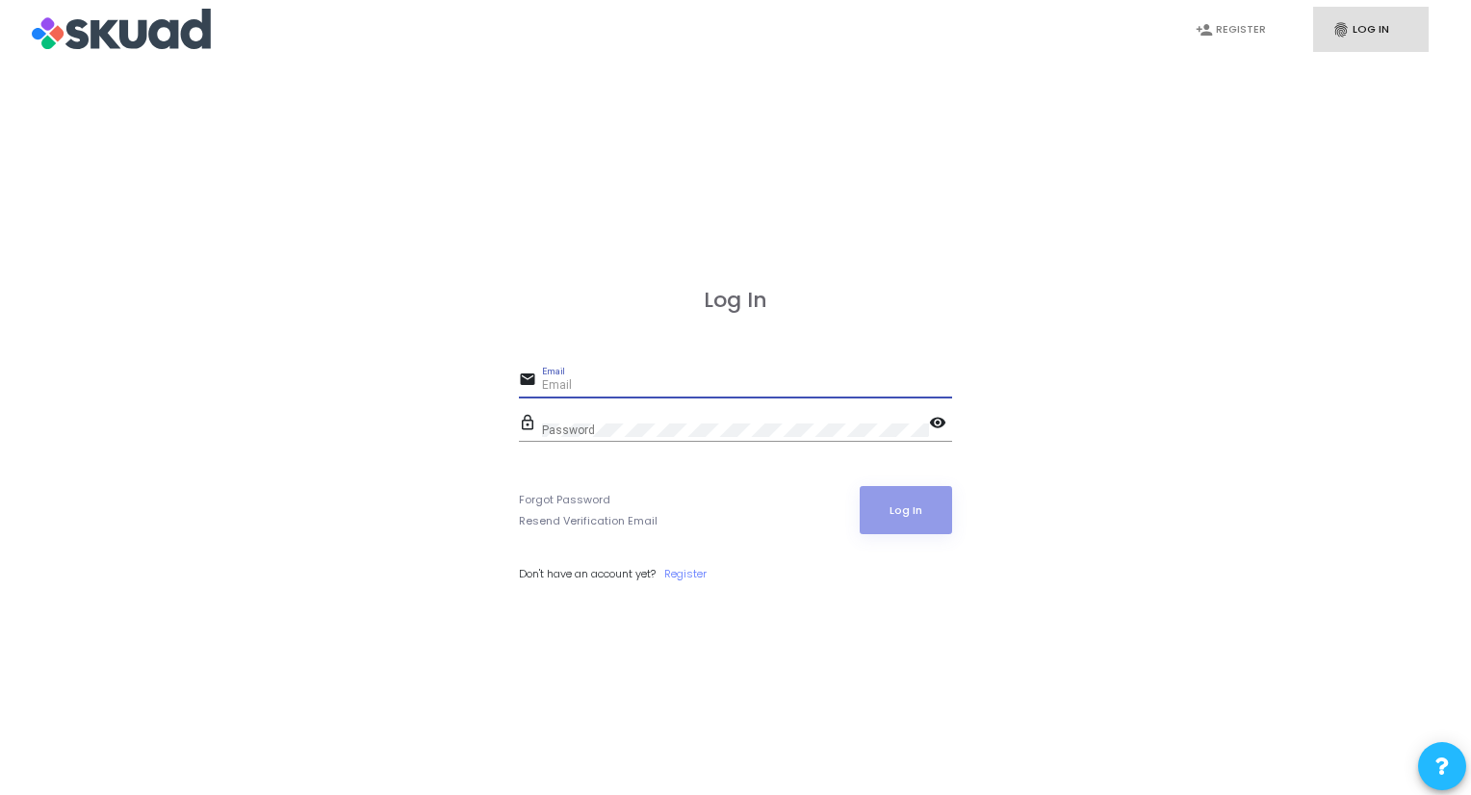
click at [572, 379] on input "Email" at bounding box center [747, 385] width 410 height 13
type input "[EMAIL_ADDRESS][DOMAIN_NAME]"
click at [625, 421] on div "Password" at bounding box center [735, 426] width 387 height 30
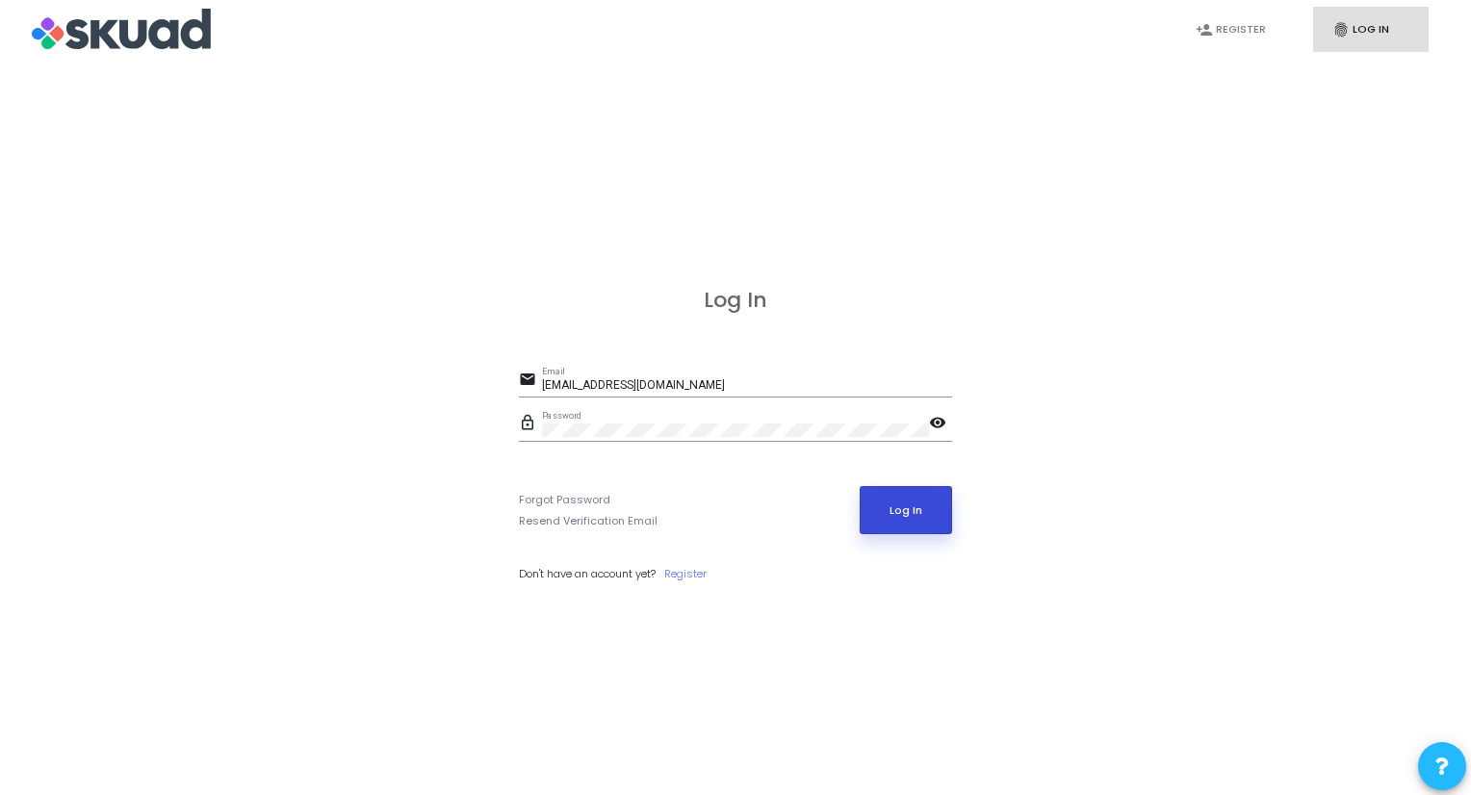
click at [913, 516] on button "Log In" at bounding box center [905, 510] width 93 height 48
